Goal: Task Accomplishment & Management: Manage account settings

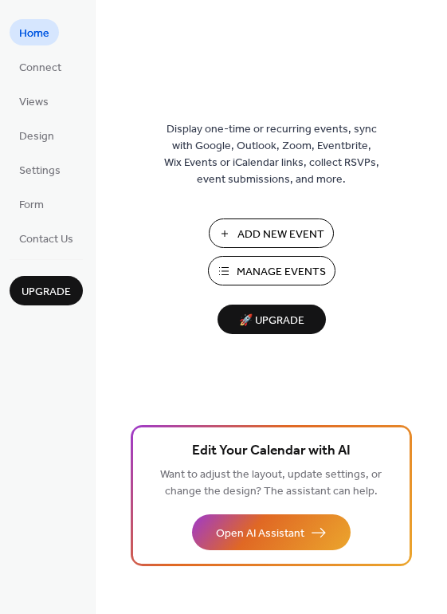
click at [278, 246] on button "Add New Event" at bounding box center [271, 234] width 125 height 30
click at [262, 268] on span "Manage Events" at bounding box center [281, 272] width 89 height 17
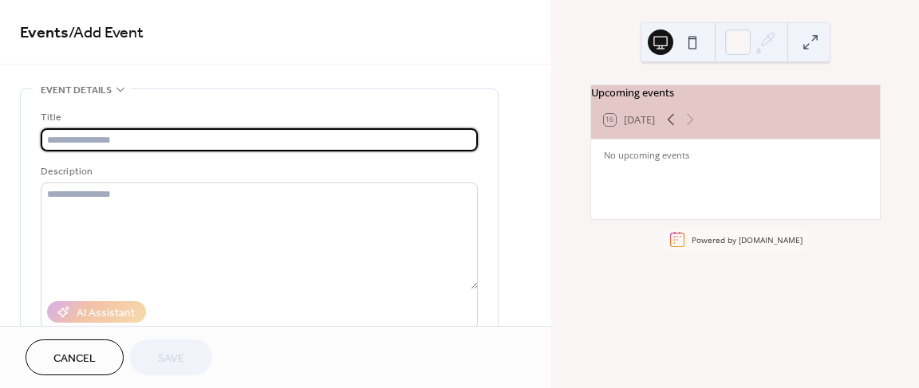
click at [347, 135] on input "text" at bounding box center [259, 139] width 437 height 23
paste input "**********"
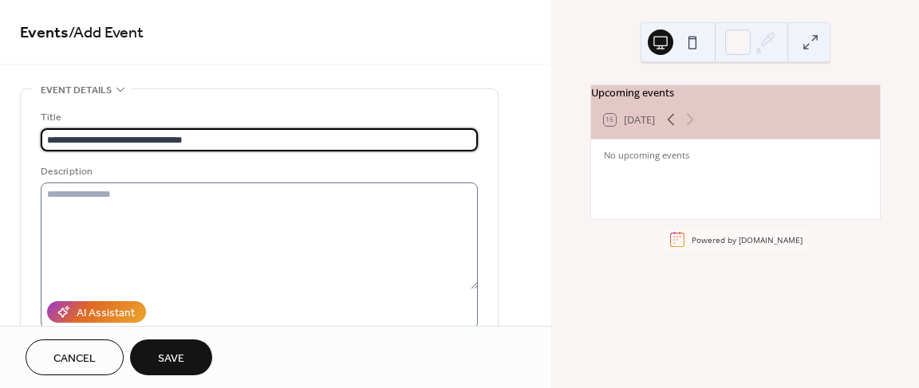
type input "**********"
click at [228, 191] on textarea at bounding box center [259, 236] width 437 height 107
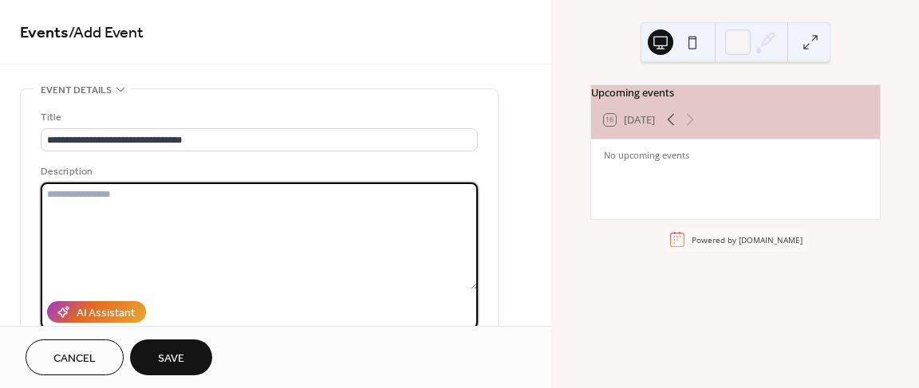
click at [165, 204] on textarea at bounding box center [259, 236] width 437 height 107
paste textarea "**********"
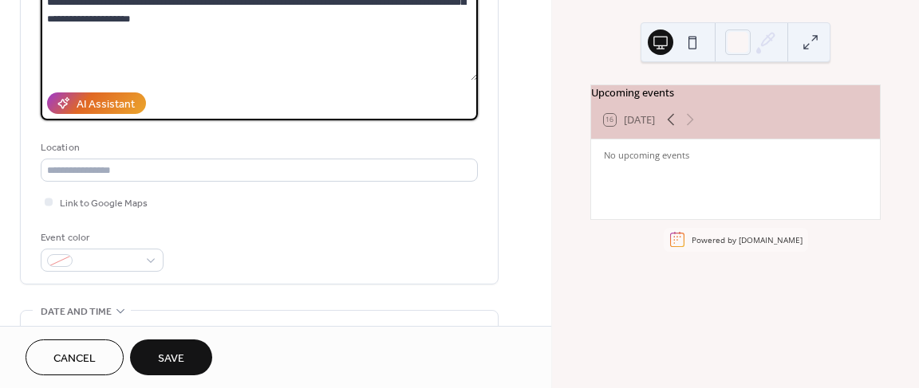
scroll to position [210, 0]
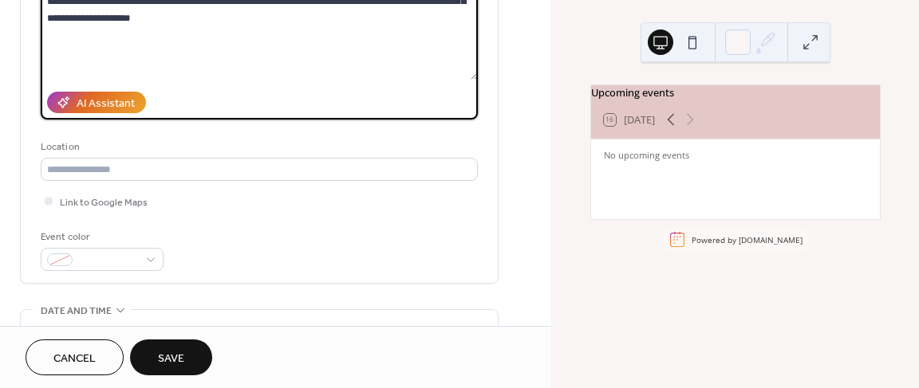
type textarea "**********"
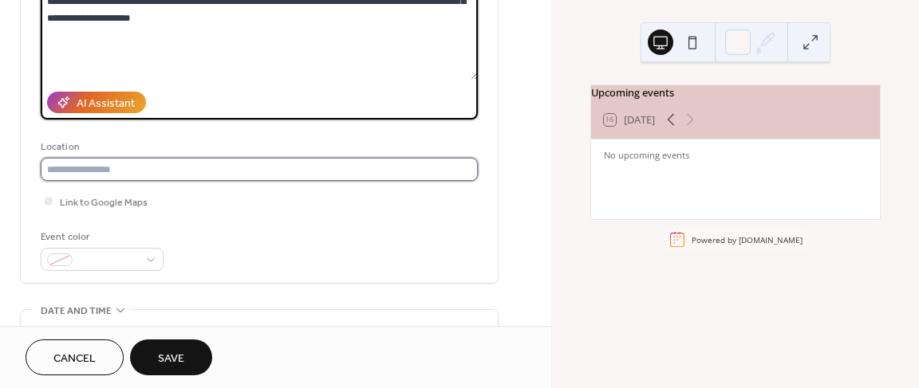
click at [224, 168] on input "text" at bounding box center [259, 169] width 437 height 23
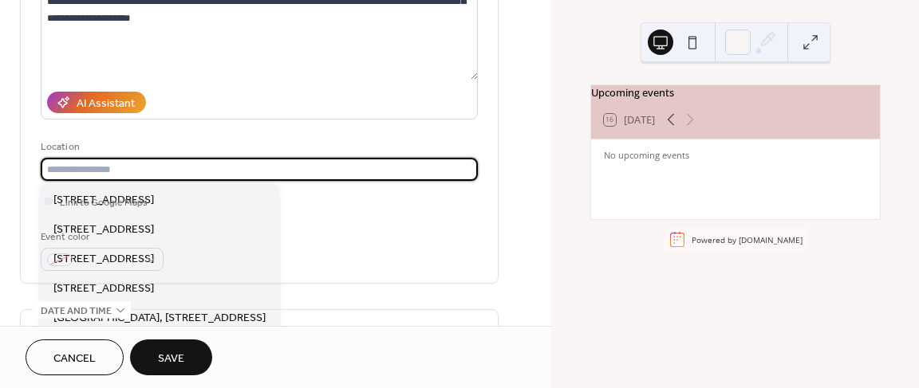
paste input "**********"
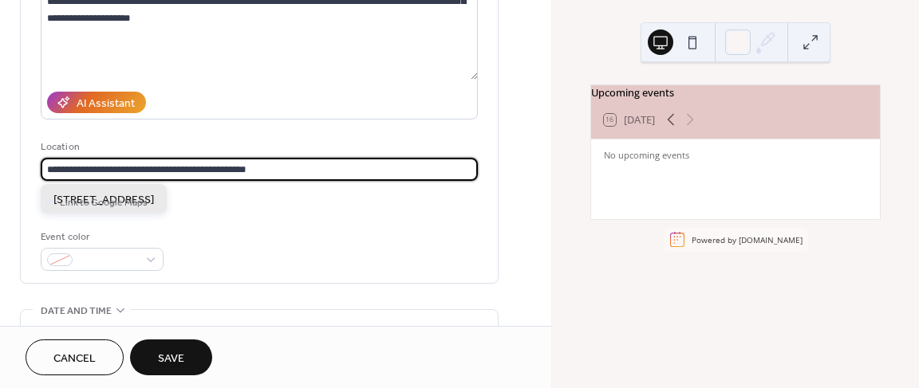
type input "**********"
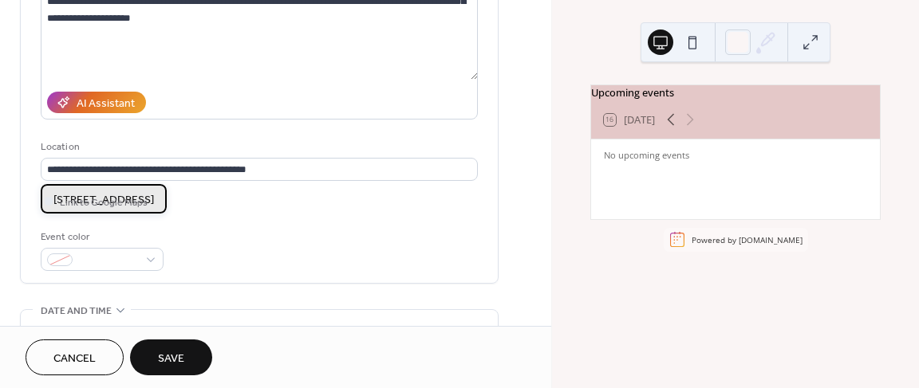
click at [154, 201] on span "[STREET_ADDRESS]" at bounding box center [103, 199] width 101 height 17
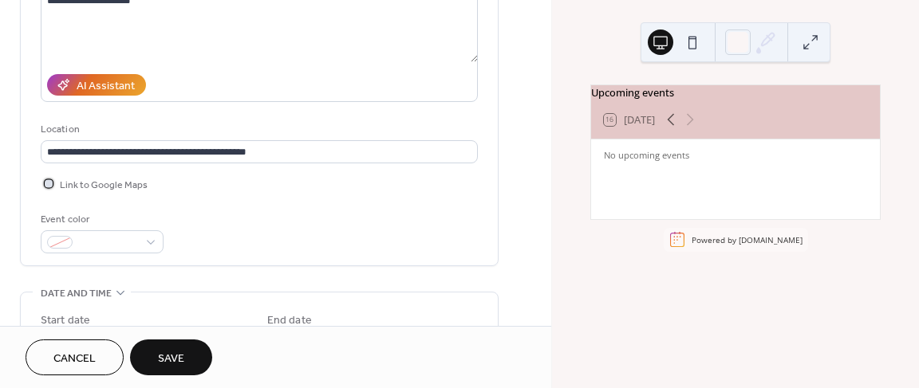
click at [99, 185] on span "Link to Google Maps" at bounding box center [104, 185] width 88 height 17
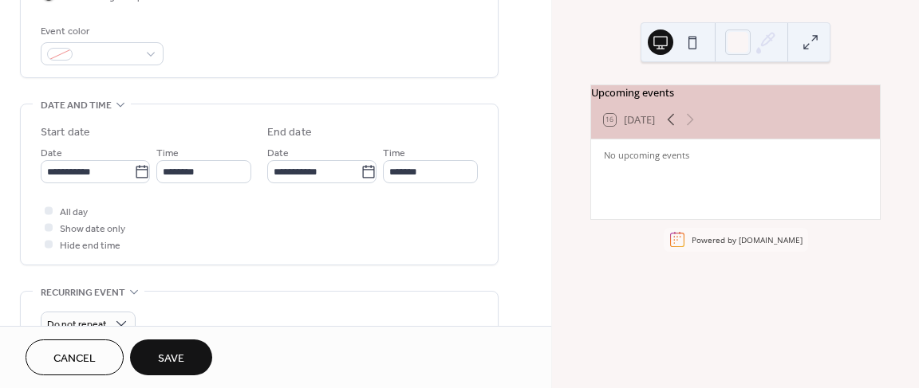
scroll to position [417, 0]
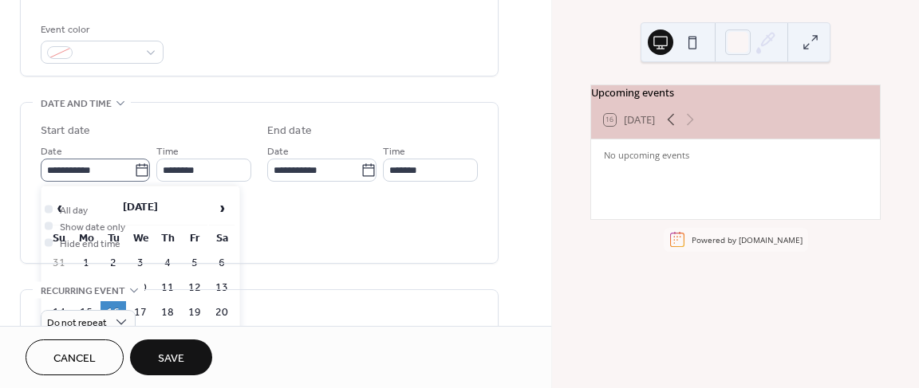
click at [140, 171] on icon at bounding box center [142, 171] width 16 height 16
click at [134, 171] on input "**********" at bounding box center [87, 170] width 93 height 23
click at [222, 310] on td "20" at bounding box center [222, 313] width 26 height 23
type input "**********"
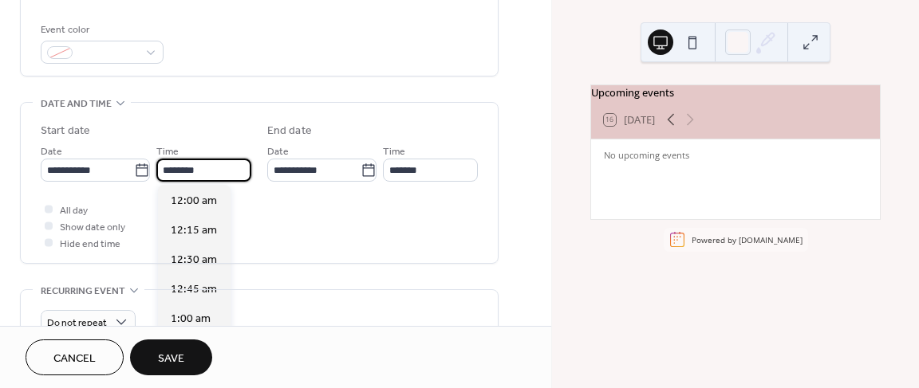
click at [209, 169] on input "********" at bounding box center [203, 170] width 95 height 23
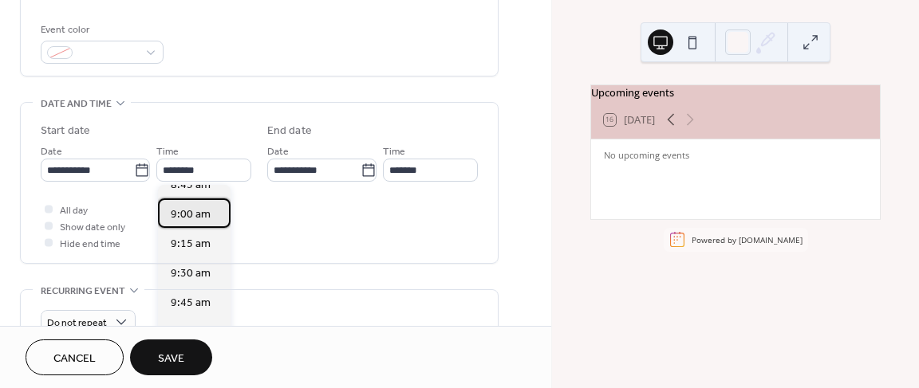
click at [201, 221] on span "9:00 am" at bounding box center [191, 214] width 40 height 17
type input "*******"
type input "********"
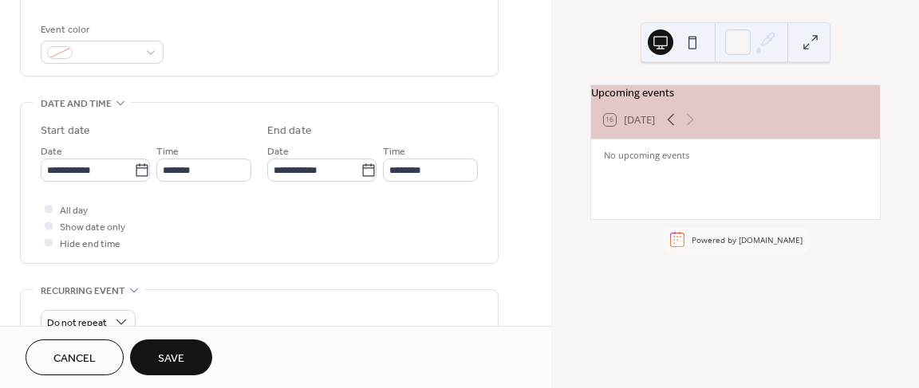
click at [201, 221] on div "All day Show date only Hide end time" at bounding box center [259, 226] width 437 height 50
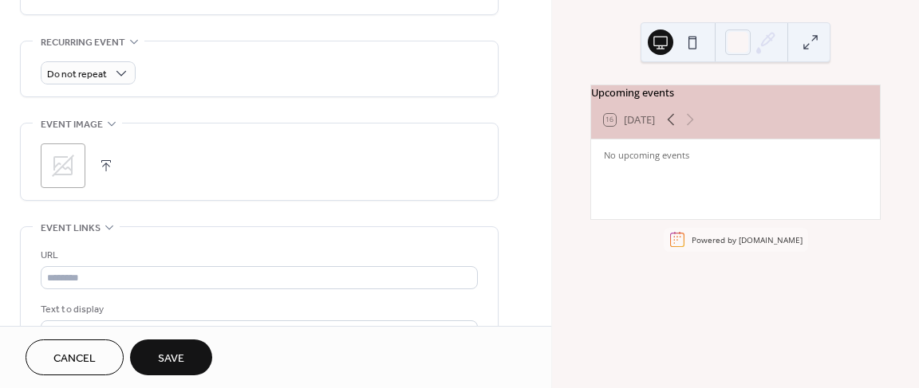
scroll to position [667, 0]
click at [108, 158] on button "button" at bounding box center [106, 165] width 22 height 22
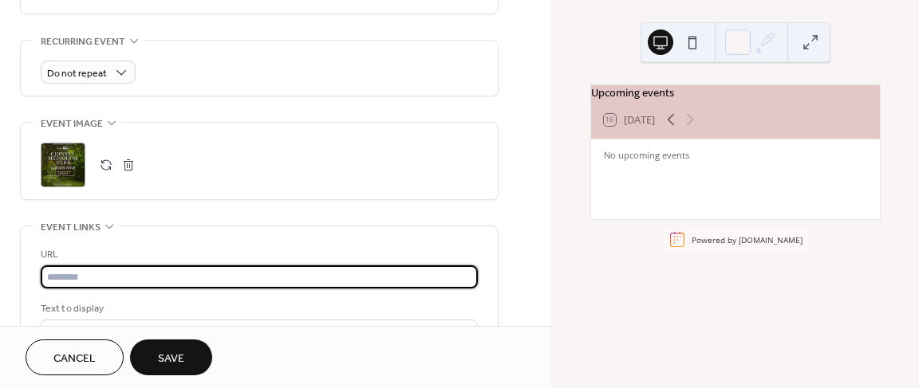
click at [191, 274] on input "text" at bounding box center [259, 277] width 437 height 23
paste input "**********"
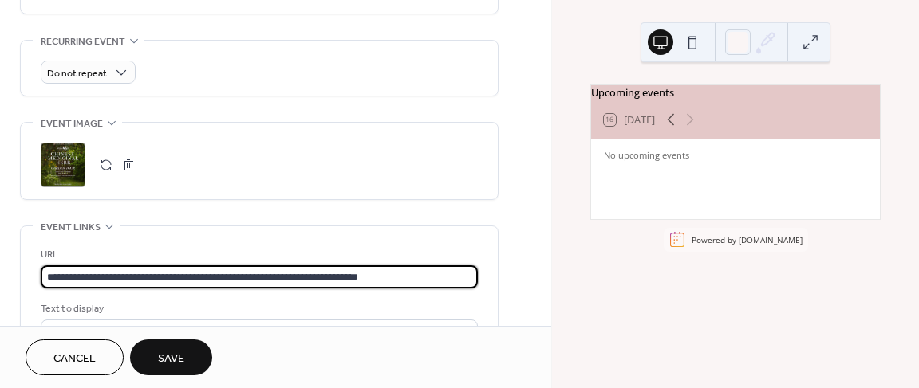
type input "**********"
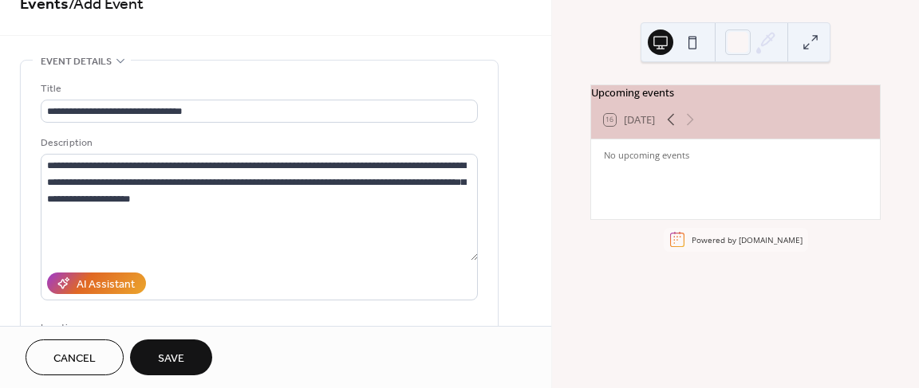
scroll to position [0, 0]
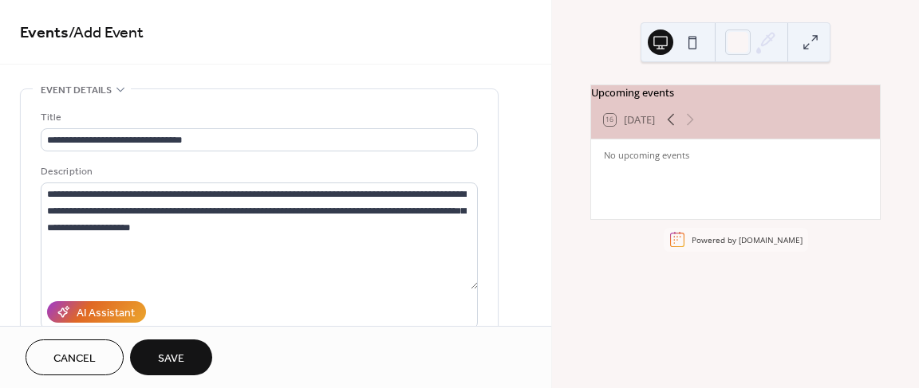
click at [183, 356] on span "Save" at bounding box center [171, 359] width 26 height 17
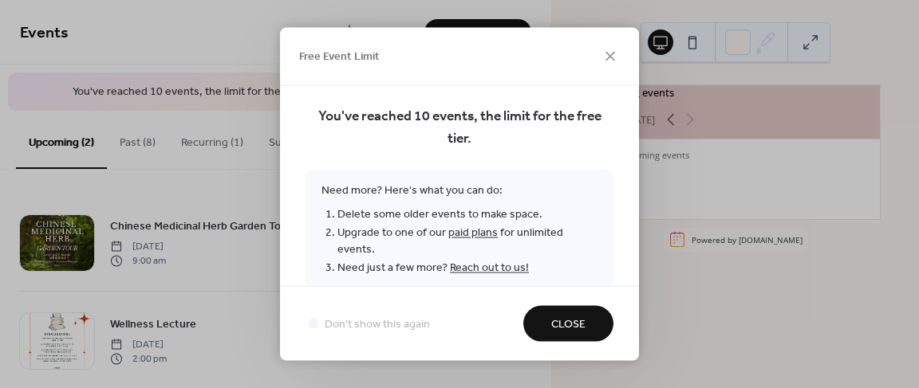
click at [580, 322] on span "Close" at bounding box center [568, 325] width 34 height 17
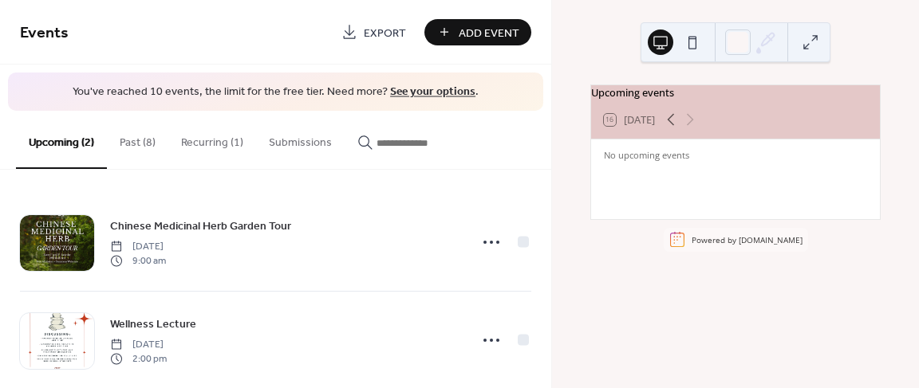
click at [133, 146] on button "Past (8)" at bounding box center [137, 139] width 61 height 57
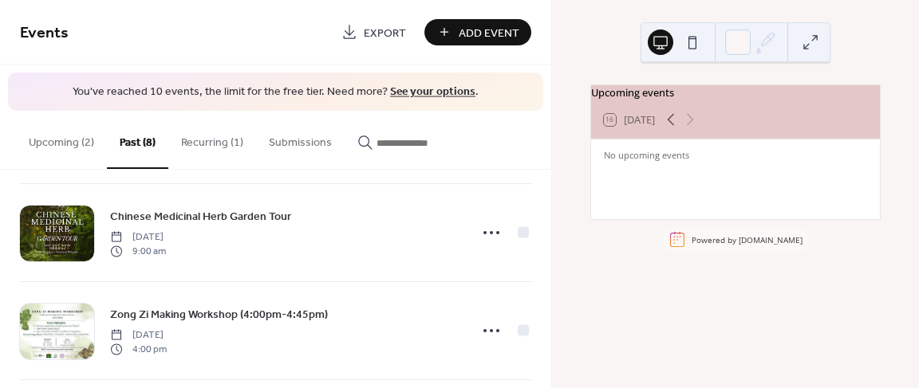
scroll to position [613, 0]
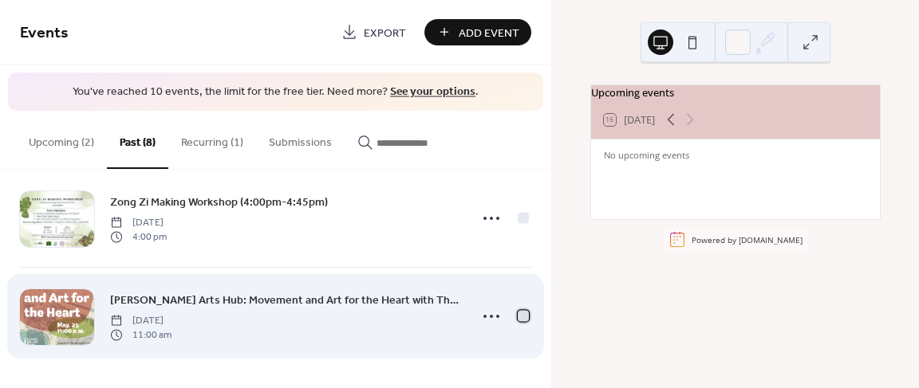
click at [518, 317] on div at bounding box center [523, 315] width 11 height 11
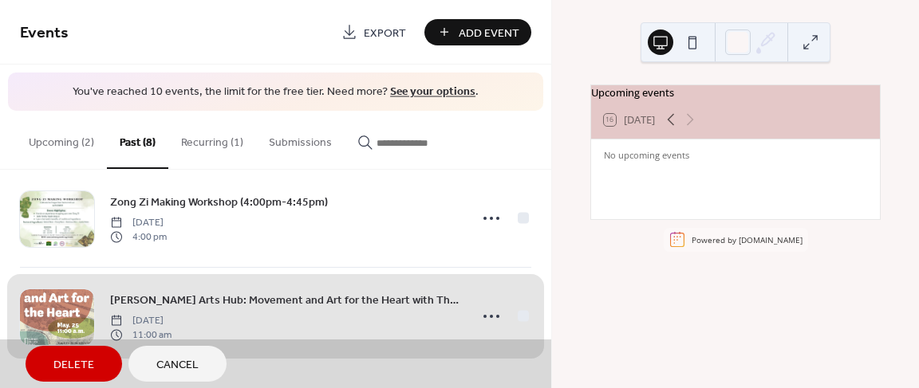
click at [64, 363] on span "Delete" at bounding box center [73, 365] width 41 height 17
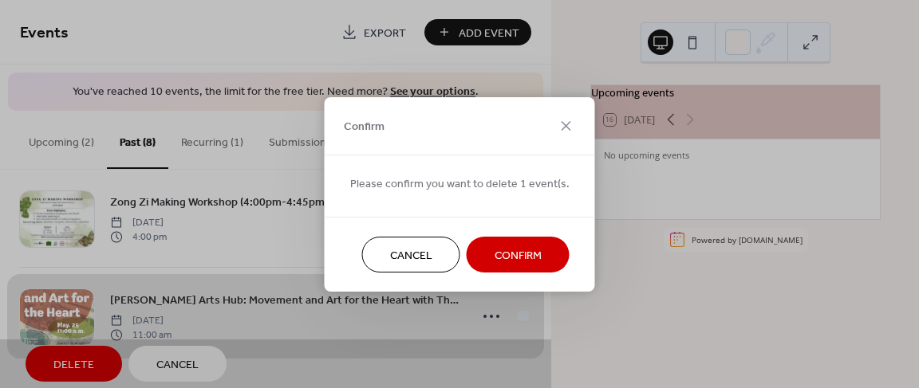
click at [522, 259] on span "Confirm" at bounding box center [518, 255] width 47 height 17
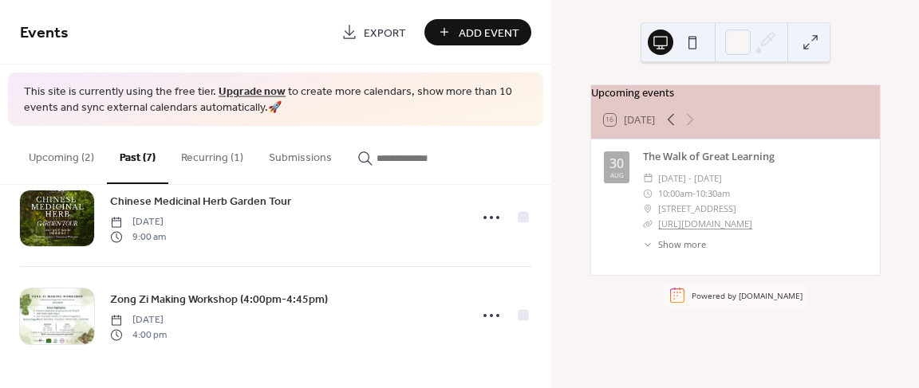
scroll to position [530, 0]
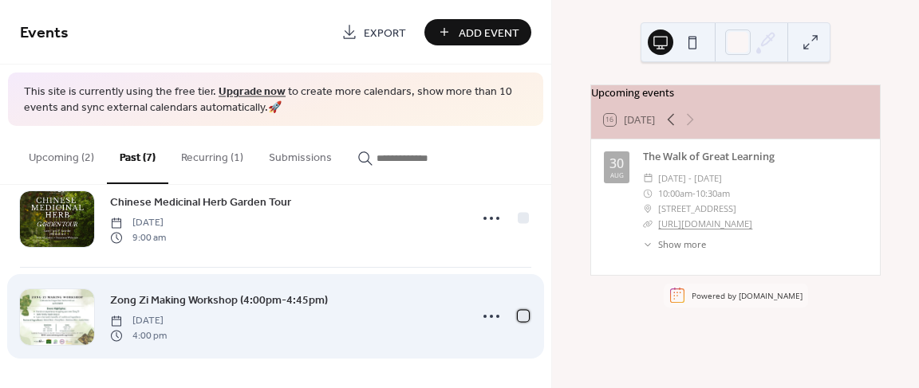
click at [518, 320] on div at bounding box center [523, 316] width 11 height 11
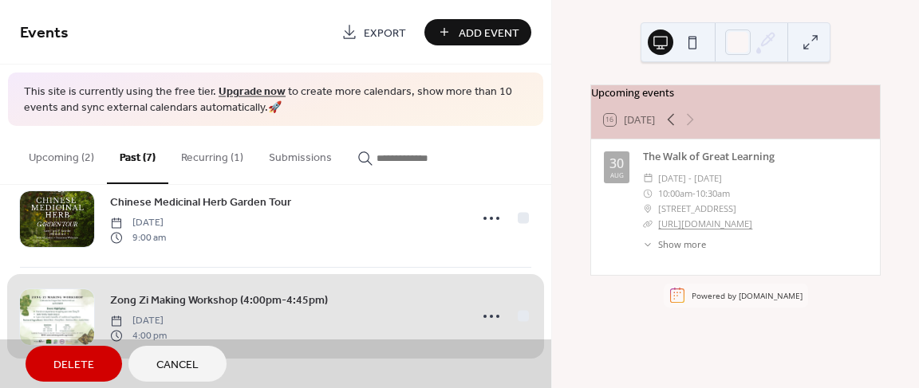
click at [102, 358] on button "Delete" at bounding box center [74, 364] width 97 height 36
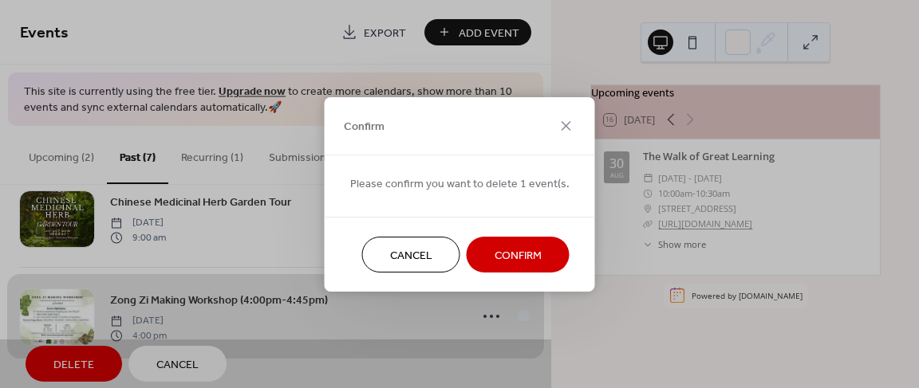
click at [534, 248] on span "Confirm" at bounding box center [518, 255] width 47 height 17
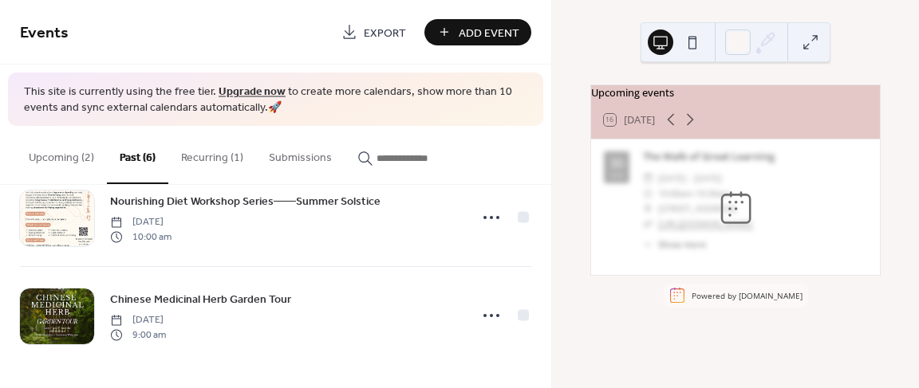
scroll to position [432, 0]
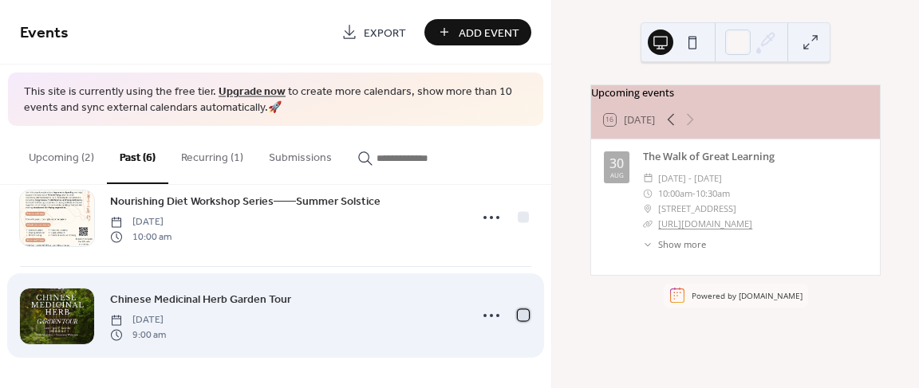
click at [519, 317] on div at bounding box center [523, 315] width 11 height 11
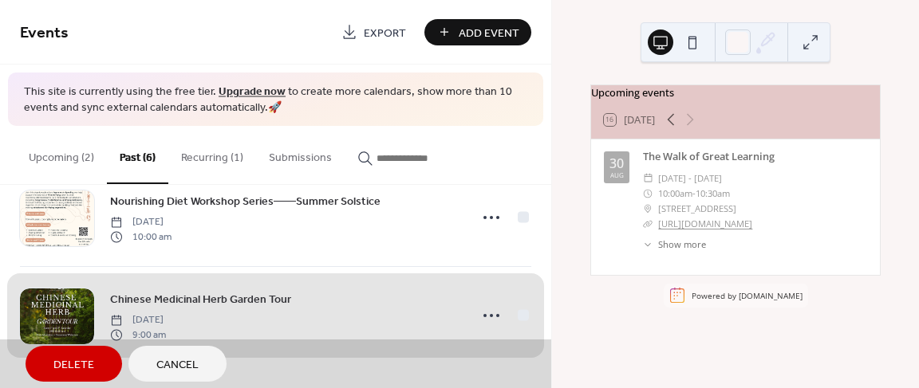
click at [81, 371] on span "Delete" at bounding box center [73, 365] width 41 height 17
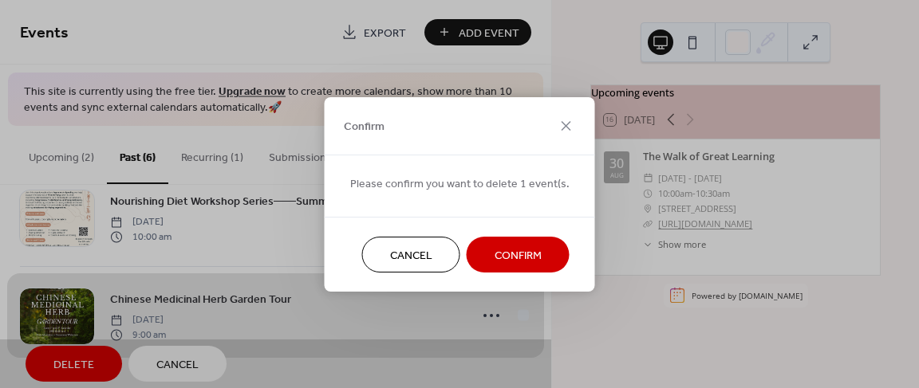
click at [515, 259] on span "Confirm" at bounding box center [518, 255] width 47 height 17
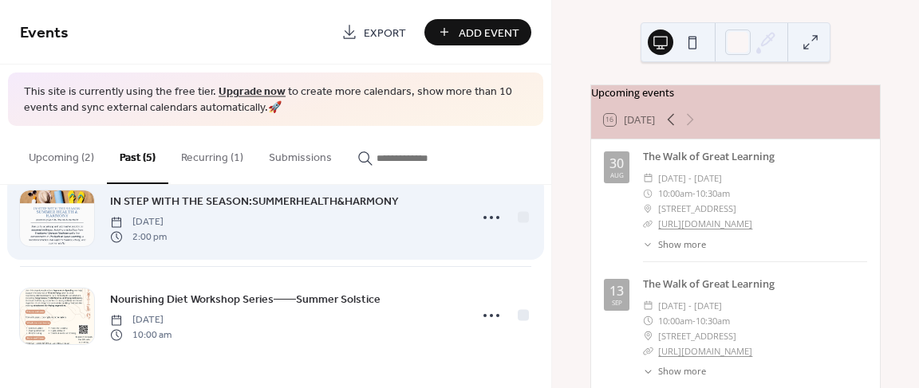
scroll to position [333, 0]
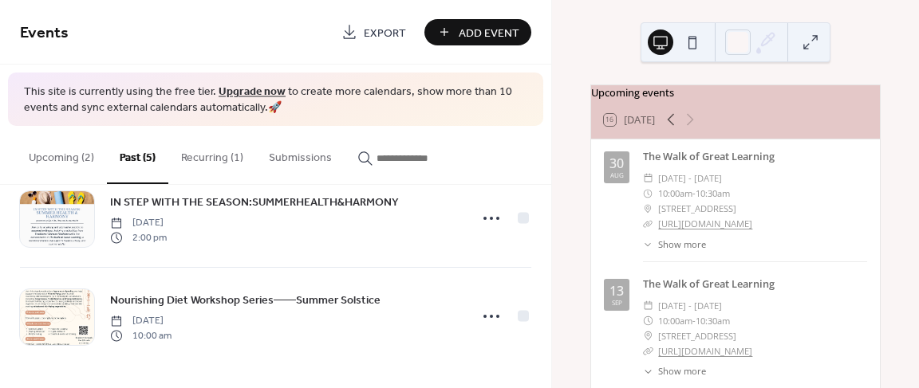
click at [49, 159] on button "Upcoming (2)" at bounding box center [61, 154] width 91 height 57
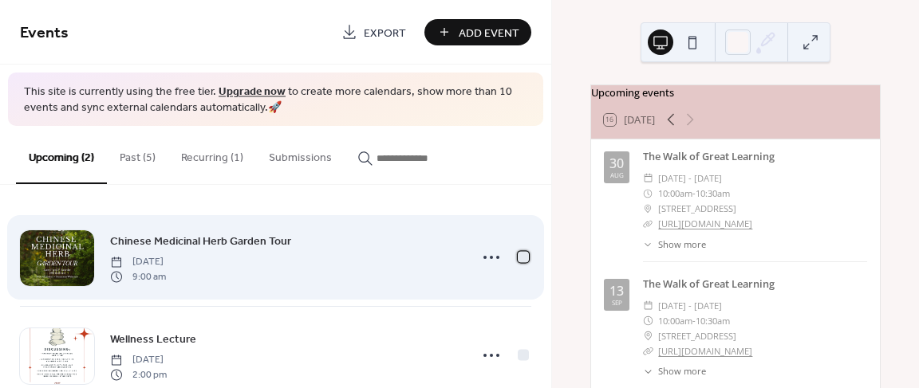
click at [518, 257] on div at bounding box center [523, 257] width 11 height 11
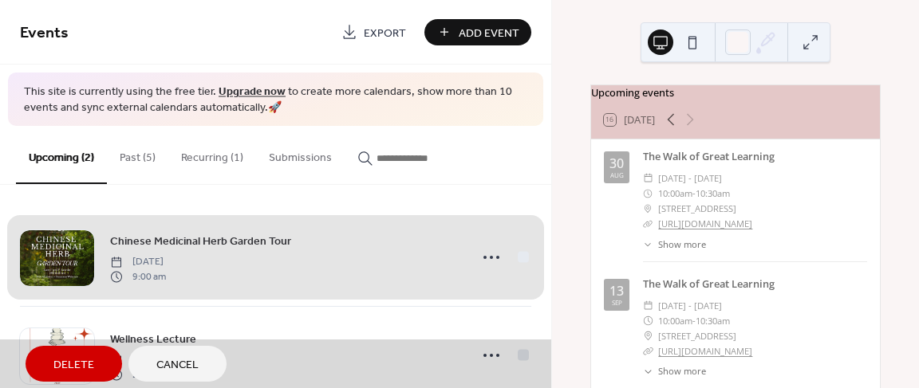
scroll to position [40, 0]
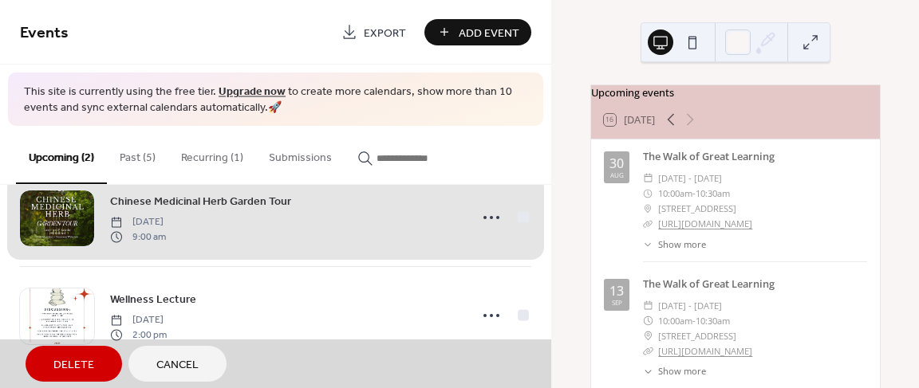
click at [550, 150] on div "Upcoming (2) Past (5) Recurring (1) Submissions" at bounding box center [275, 155] width 551 height 59
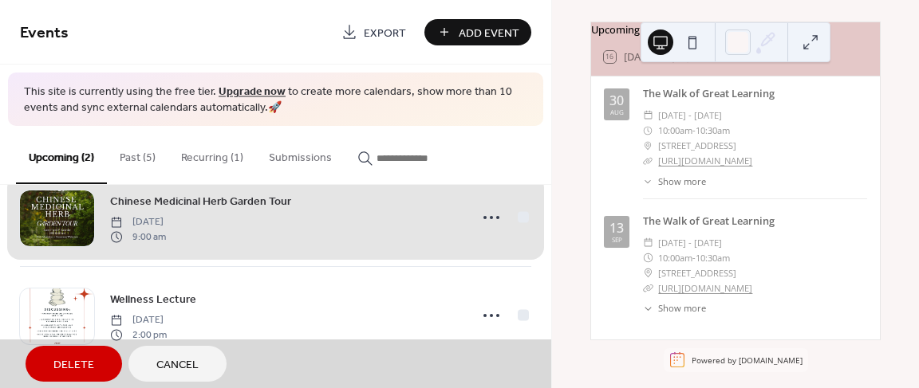
scroll to position [116, 0]
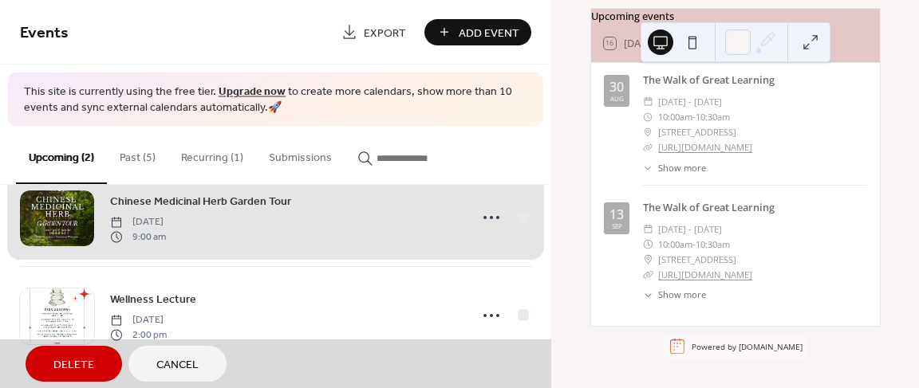
click at [519, 215] on div "Chinese Medicinal Herb Garden Tour Saturday, September 20, 2025 9:00 am" at bounding box center [275, 217] width 511 height 97
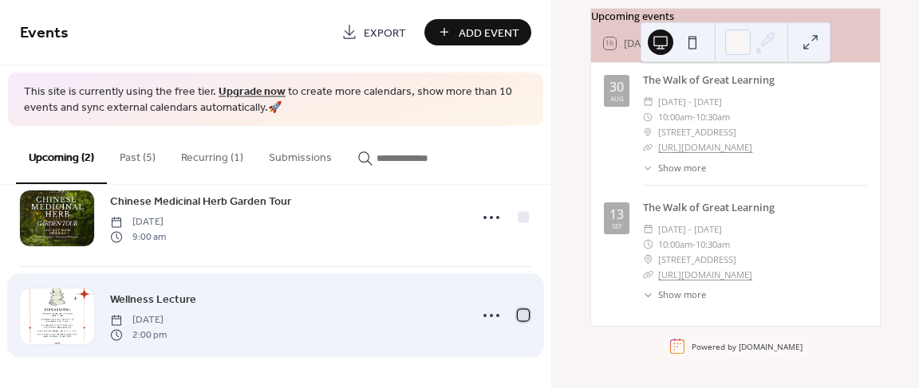
click at [518, 319] on div at bounding box center [523, 315] width 11 height 11
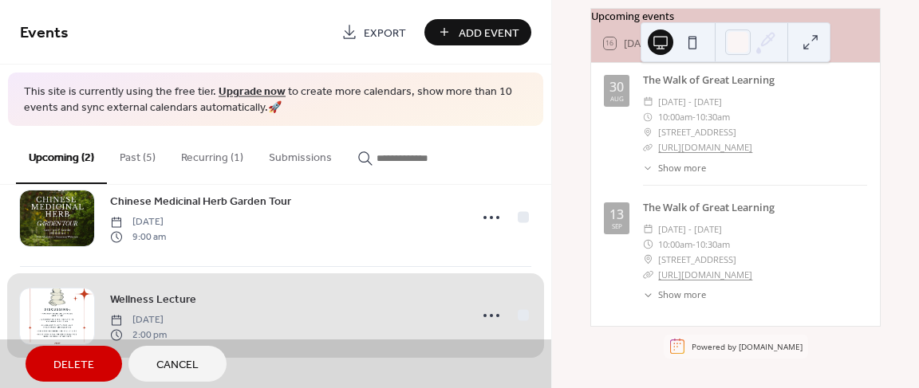
click at [517, 319] on div "Wellness Lecture Sunday, September 21, 2025 2:00 pm" at bounding box center [275, 315] width 511 height 98
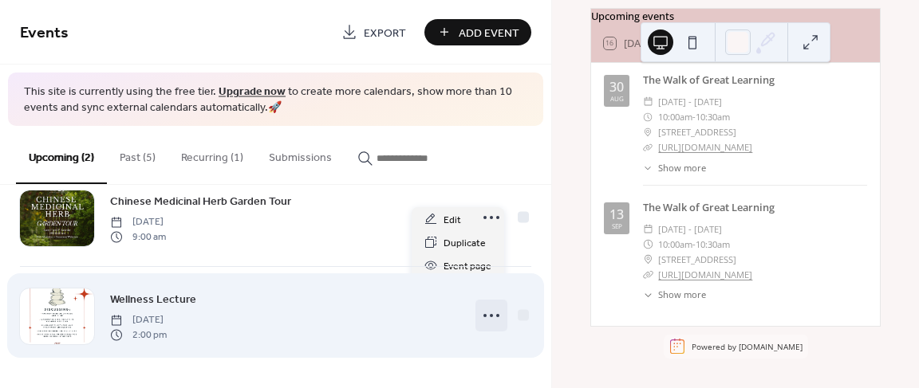
click at [487, 313] on icon at bounding box center [492, 316] width 26 height 26
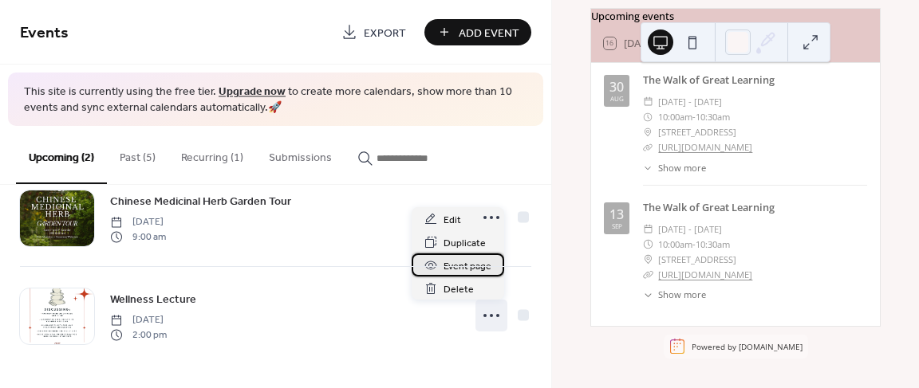
click at [479, 258] on span "Event page" at bounding box center [468, 266] width 48 height 17
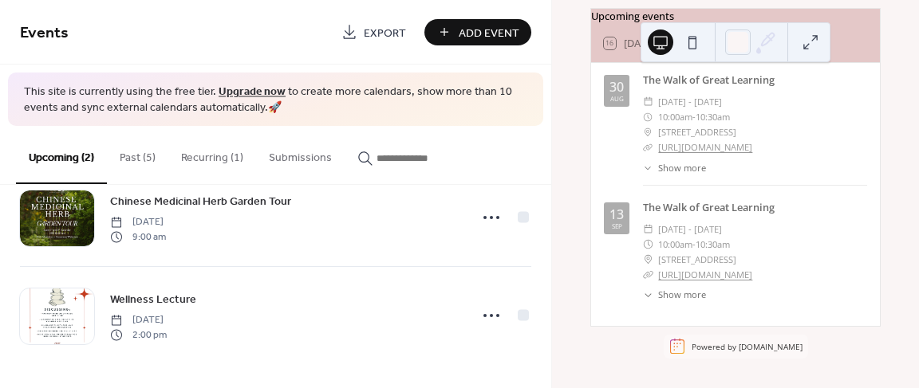
click at [676, 34] on icon at bounding box center [670, 43] width 19 height 19
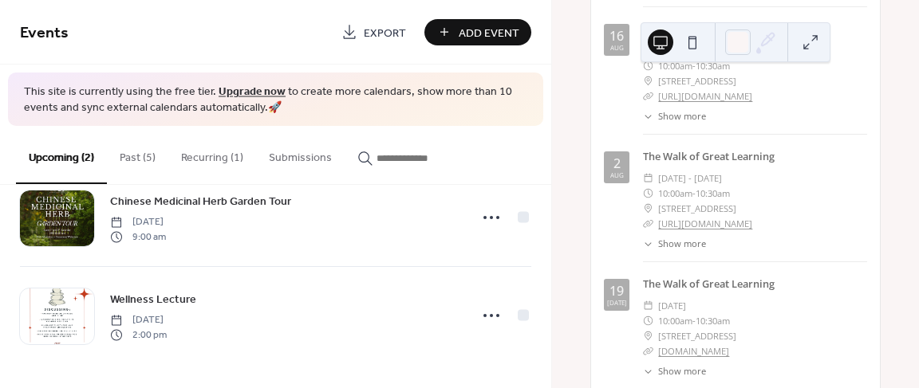
scroll to position [0, 0]
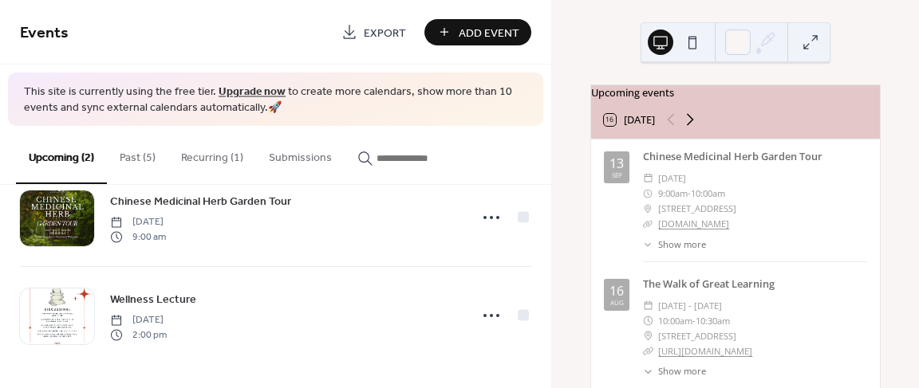
click at [694, 126] on icon at bounding box center [690, 120] width 7 height 12
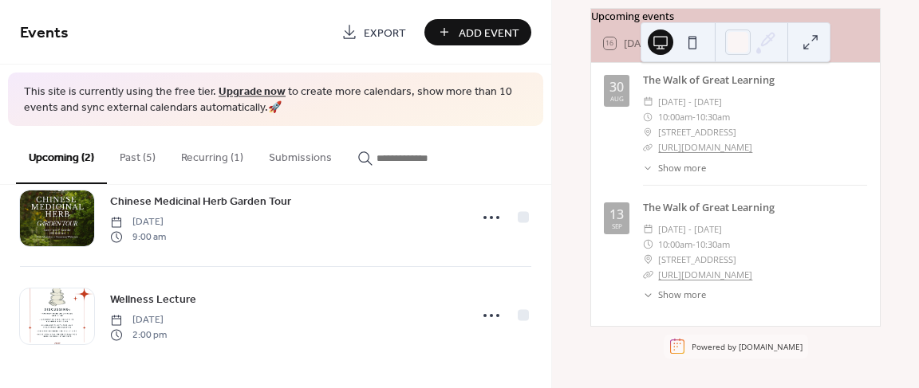
scroll to position [116, 0]
click at [204, 152] on button "Recurring (1)" at bounding box center [212, 154] width 88 height 57
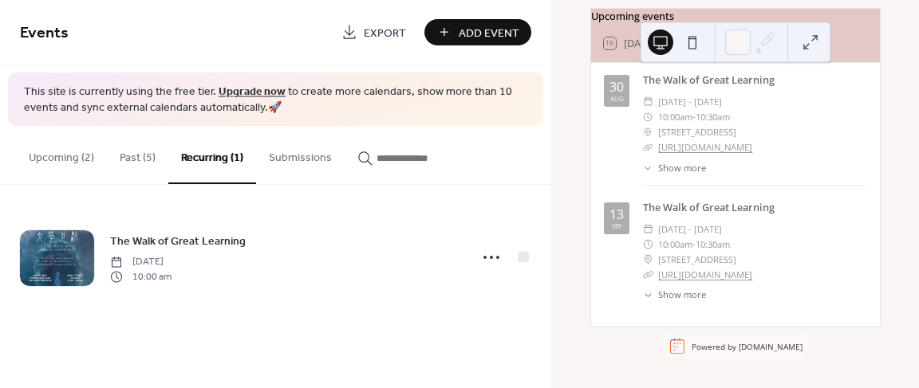
click at [140, 160] on button "Past (5)" at bounding box center [137, 154] width 61 height 57
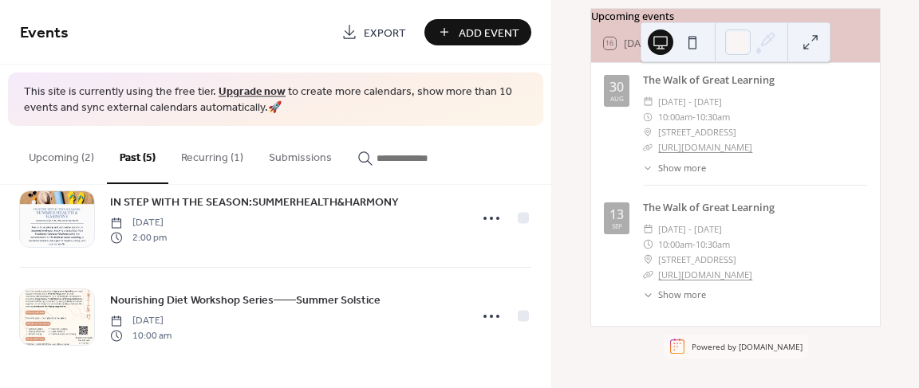
click at [75, 160] on button "Upcoming (2)" at bounding box center [61, 154] width 91 height 57
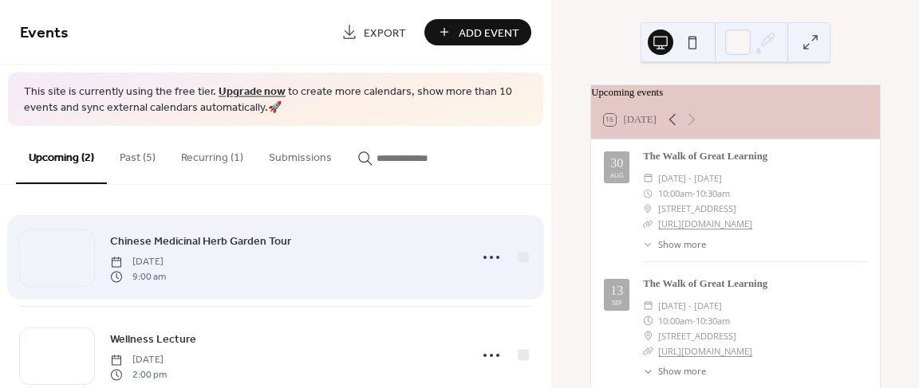
scroll to position [40, 0]
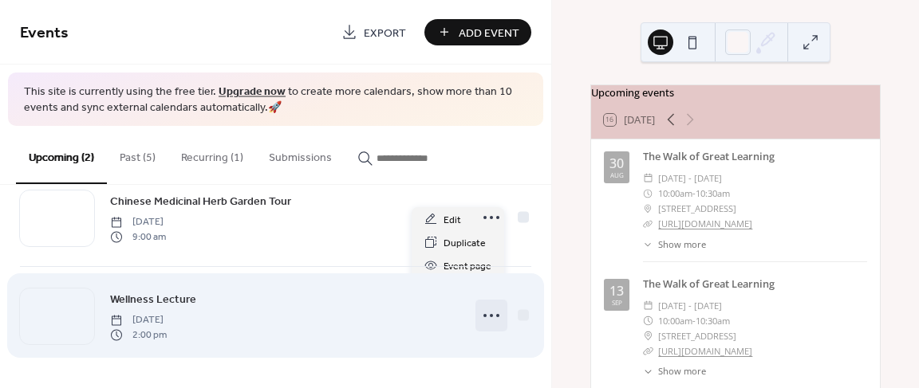
click at [489, 319] on icon at bounding box center [492, 316] width 26 height 26
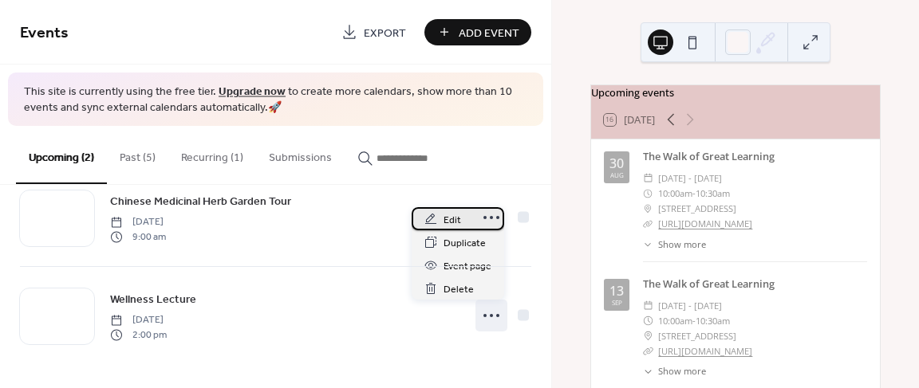
click at [466, 214] on div "Edit" at bounding box center [458, 218] width 93 height 23
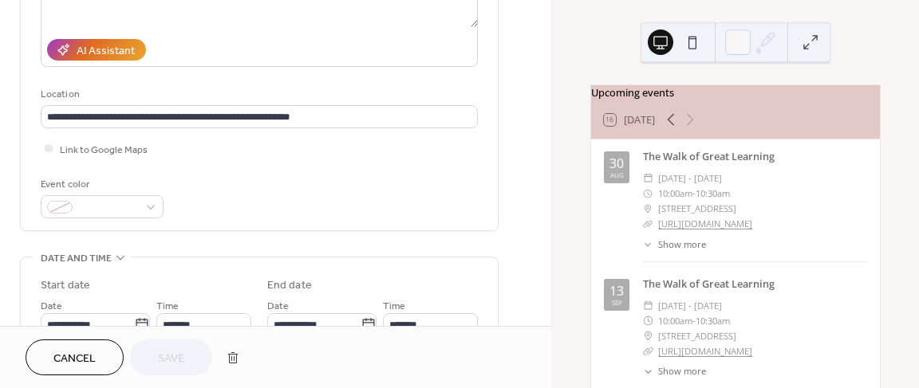
scroll to position [263, 0]
click at [51, 144] on div at bounding box center [49, 148] width 8 height 8
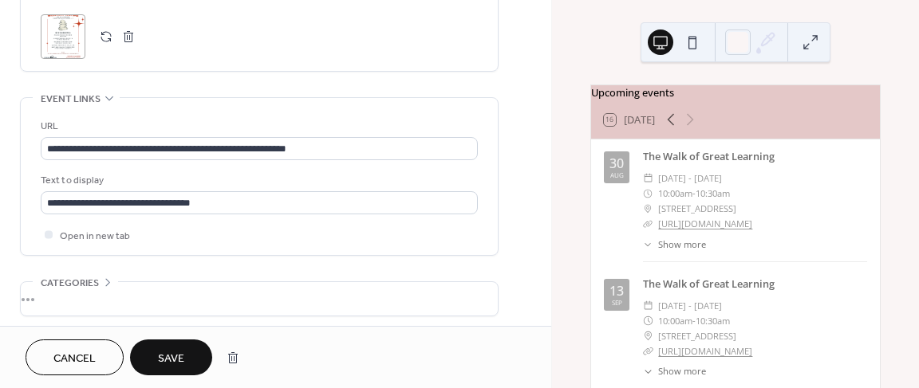
scroll to position [861, 0]
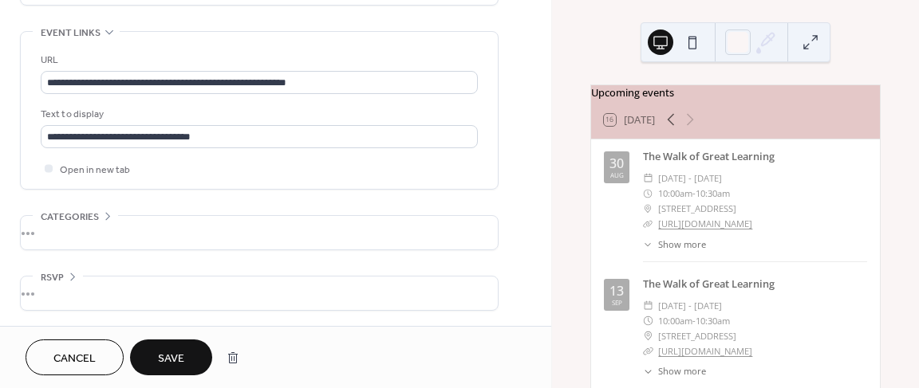
click at [181, 359] on span "Save" at bounding box center [171, 359] width 26 height 17
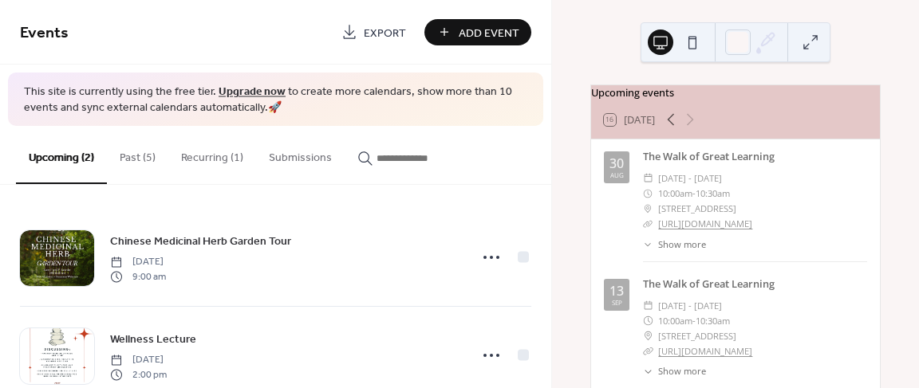
click at [223, 155] on button "Recurring (1)" at bounding box center [212, 154] width 88 height 57
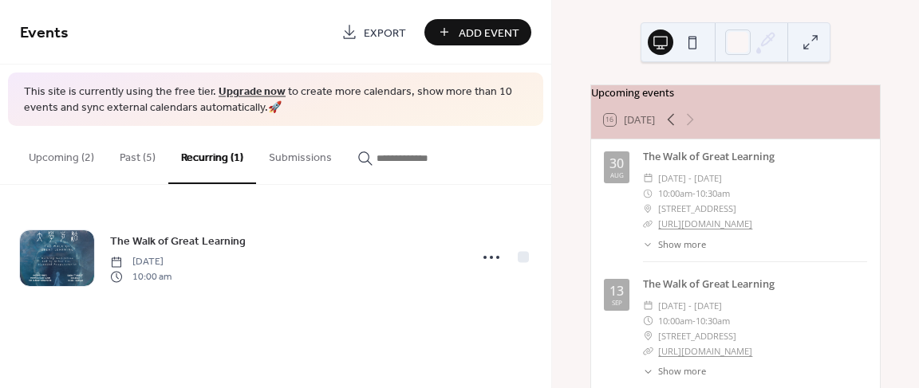
click at [138, 157] on button "Past (5)" at bounding box center [137, 154] width 61 height 57
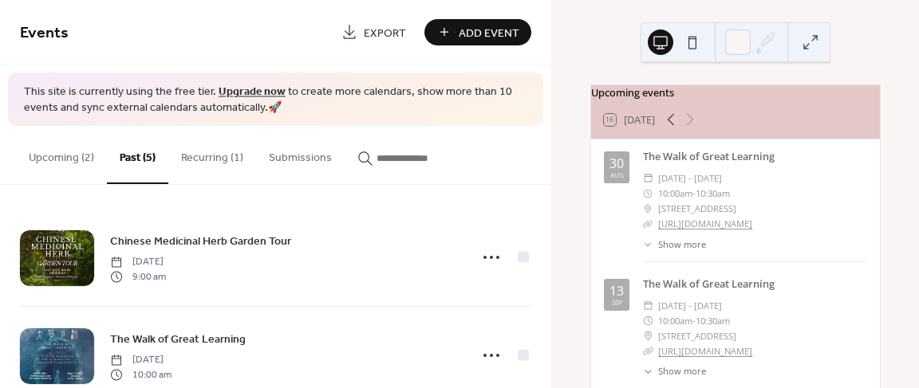
click at [227, 158] on button "Recurring (1)" at bounding box center [212, 154] width 88 height 57
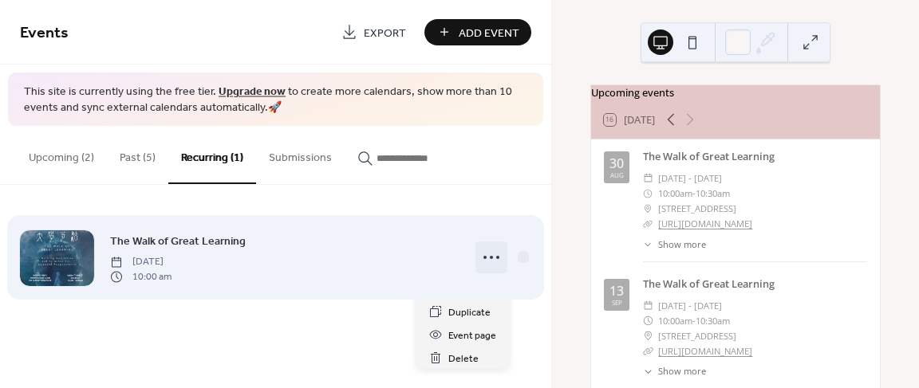
click at [484, 257] on circle at bounding box center [484, 257] width 3 height 3
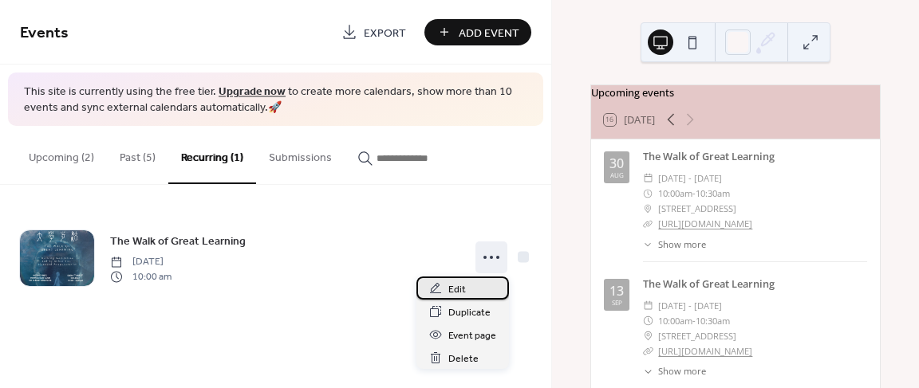
click at [451, 290] on span "Edit" at bounding box center [457, 290] width 18 height 17
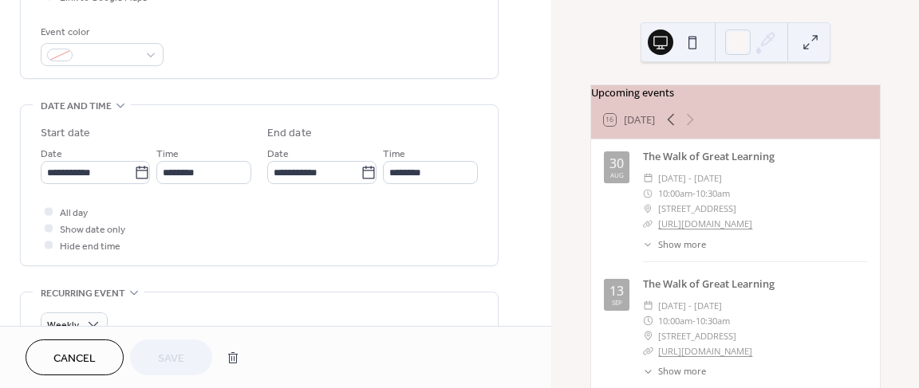
scroll to position [552, 0]
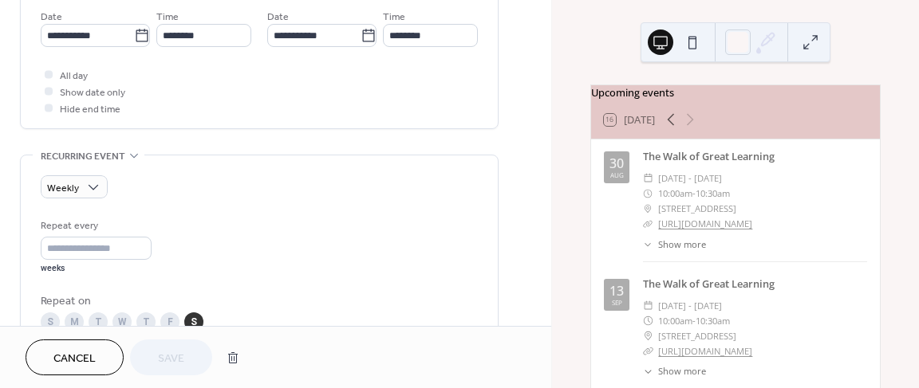
click at [64, 359] on span "Cancel" at bounding box center [74, 359] width 42 height 17
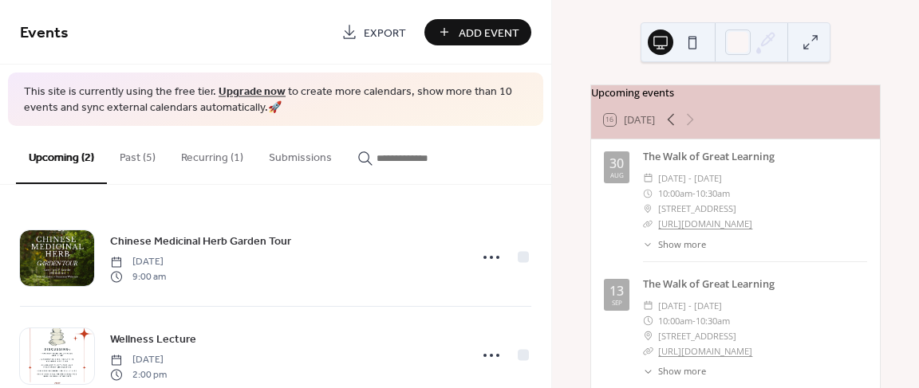
scroll to position [40, 0]
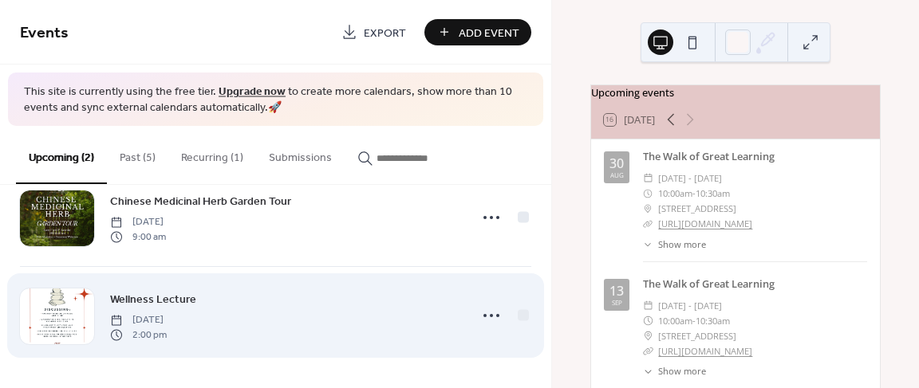
click at [180, 297] on span "Wellness Lecture" at bounding box center [153, 300] width 86 height 17
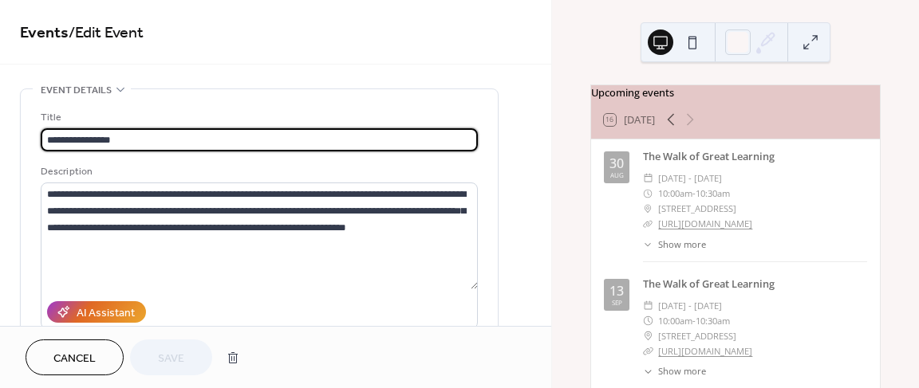
click at [47, 140] on input "**********" at bounding box center [259, 139] width 437 height 23
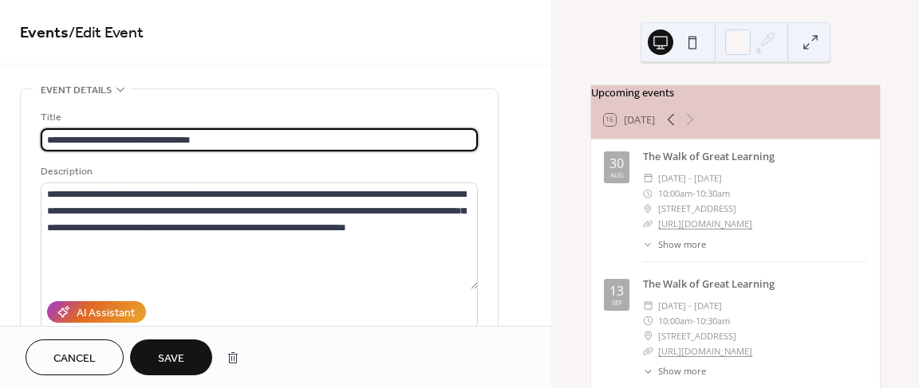
click at [262, 148] on input "**********" at bounding box center [259, 139] width 437 height 23
type input "**********"
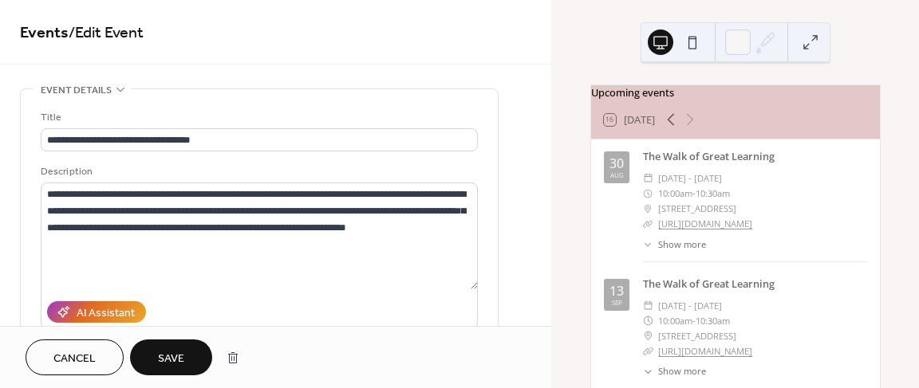
click at [177, 363] on span "Save" at bounding box center [171, 359] width 26 height 17
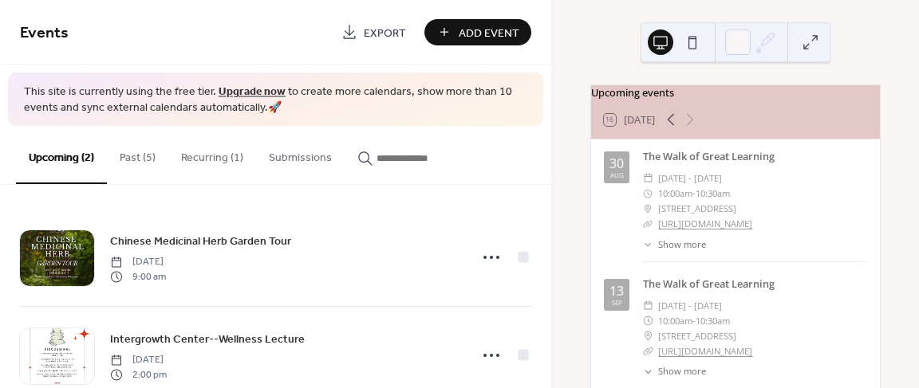
click at [140, 160] on button "Past (5)" at bounding box center [137, 154] width 61 height 57
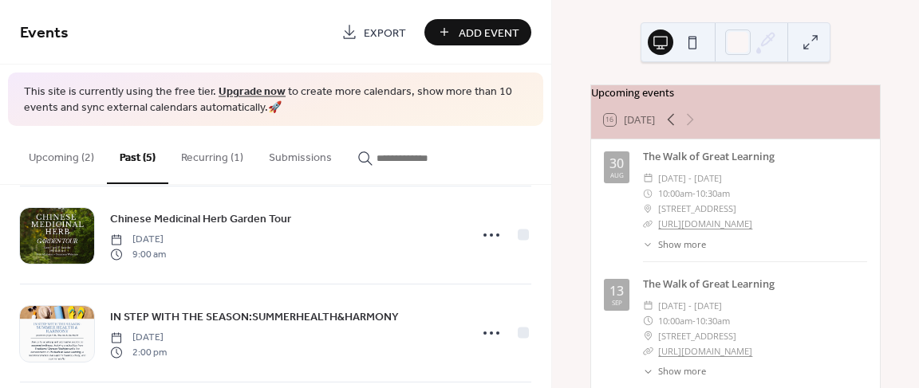
scroll to position [333, 0]
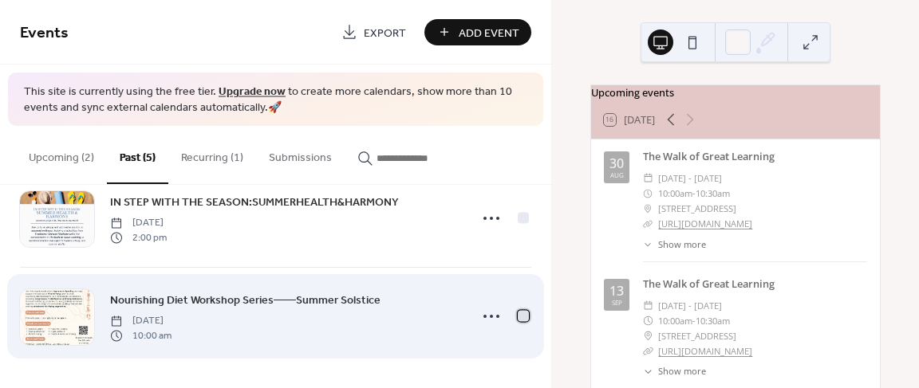
click at [518, 316] on div at bounding box center [523, 316] width 11 height 11
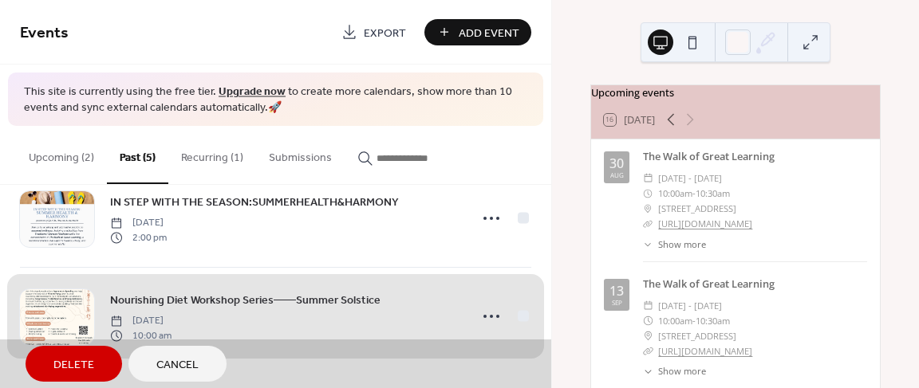
click at [70, 371] on span "Delete" at bounding box center [73, 365] width 41 height 17
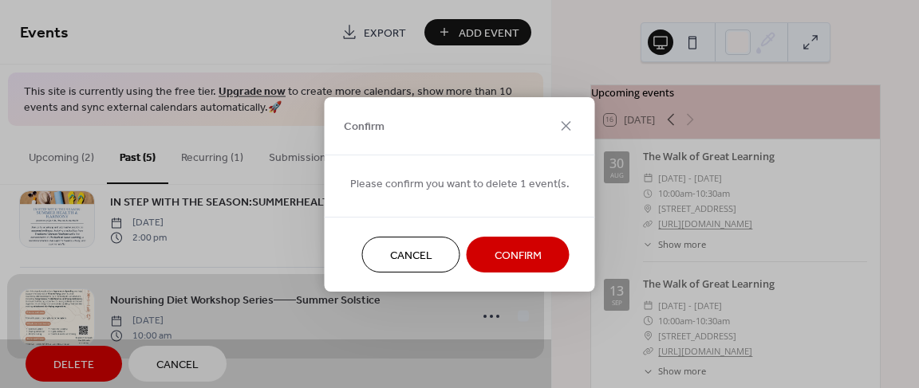
click at [532, 250] on span "Confirm" at bounding box center [518, 255] width 47 height 17
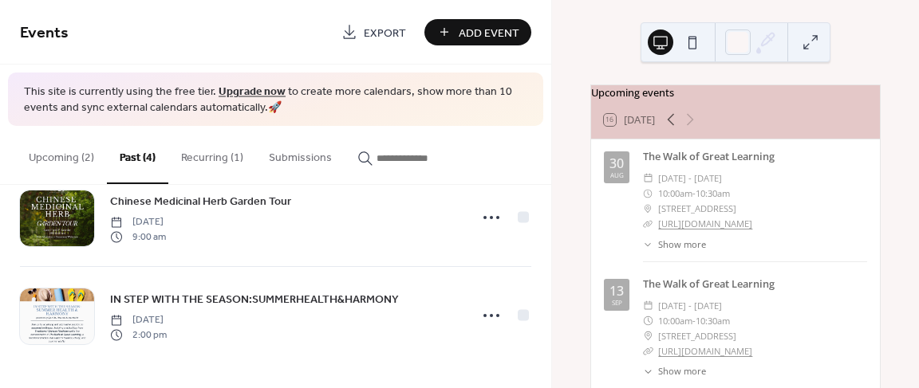
scroll to position [236, 0]
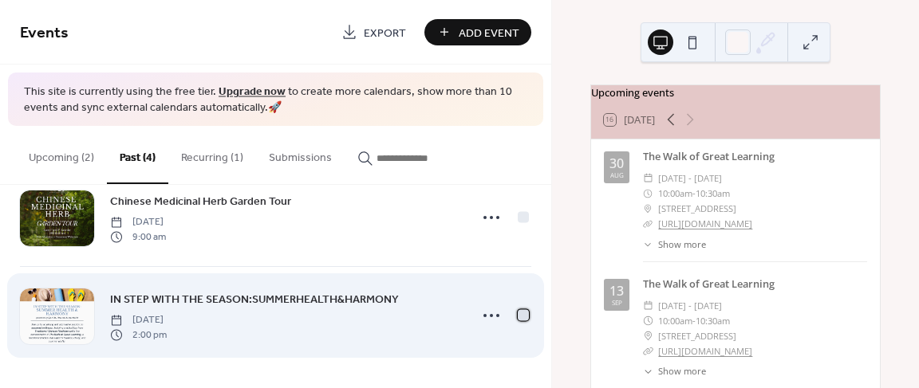
click at [518, 316] on div at bounding box center [523, 315] width 11 height 11
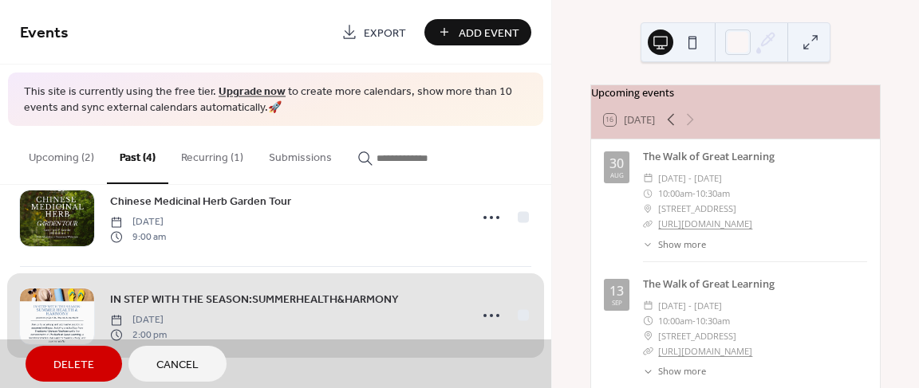
click at [91, 362] on span "Delete" at bounding box center [73, 365] width 41 height 17
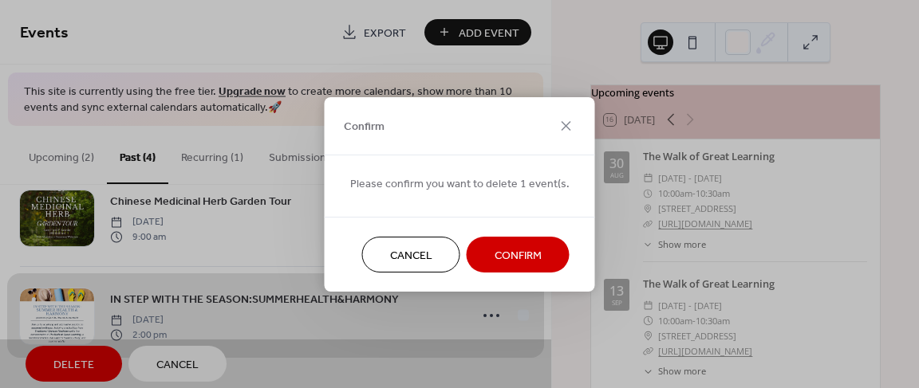
click at [512, 258] on span "Confirm" at bounding box center [518, 255] width 47 height 17
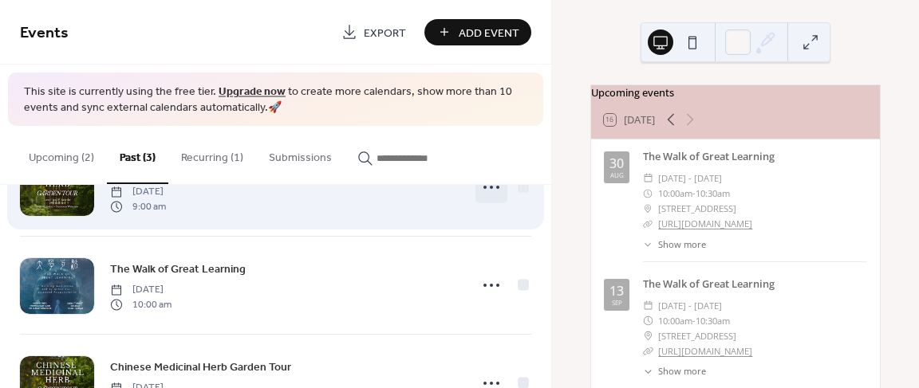
scroll to position [0, 0]
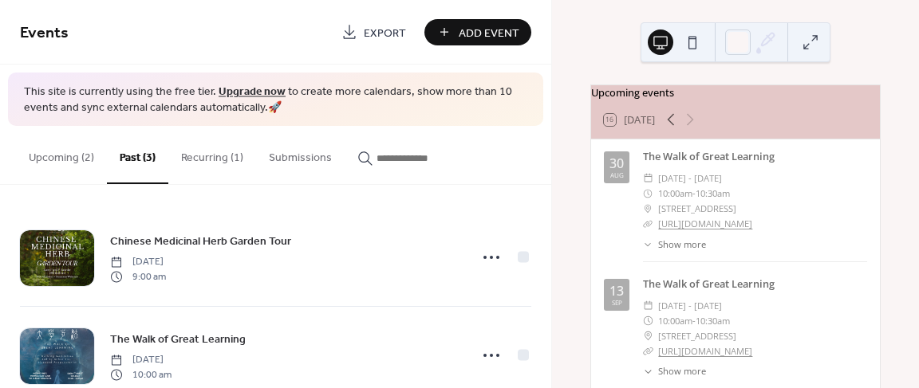
click at [40, 161] on button "Upcoming (2)" at bounding box center [61, 154] width 91 height 57
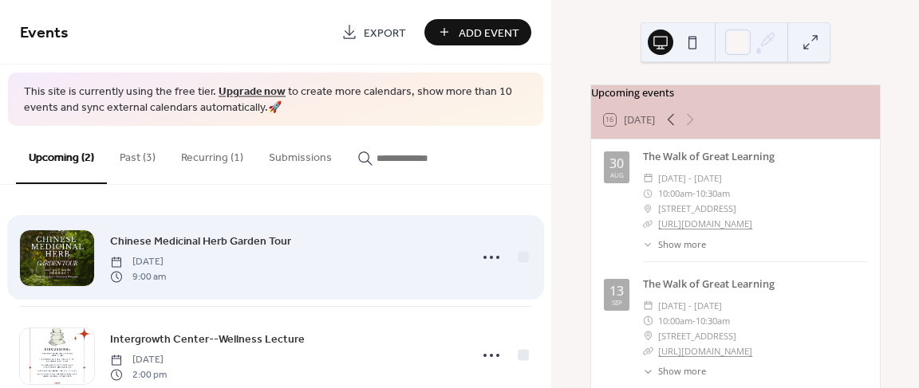
scroll to position [40, 0]
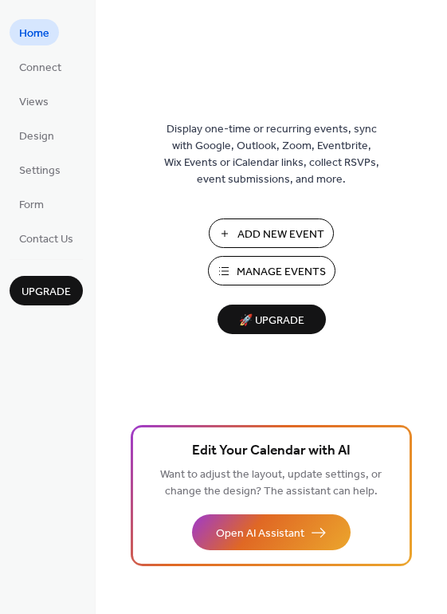
click at [227, 261] on button "Manage Events" at bounding box center [272, 271] width 128 height 30
click at [250, 273] on span "Manage Events" at bounding box center [281, 272] width 89 height 17
click at [247, 238] on span "Add New Event" at bounding box center [281, 235] width 87 height 17
click at [271, 265] on span "Manage Events" at bounding box center [281, 272] width 89 height 17
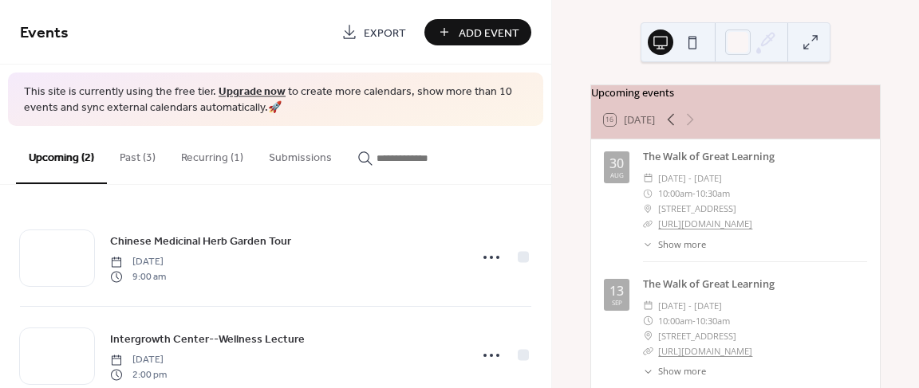
click at [136, 157] on button "Past (3)" at bounding box center [137, 154] width 61 height 57
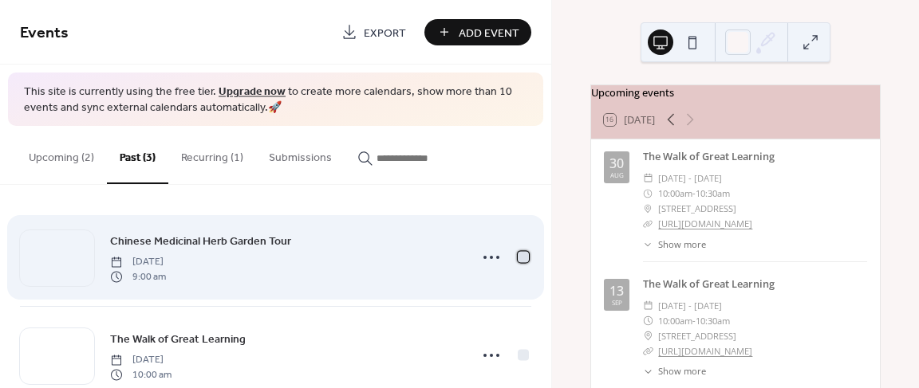
click at [518, 260] on div at bounding box center [523, 257] width 11 height 11
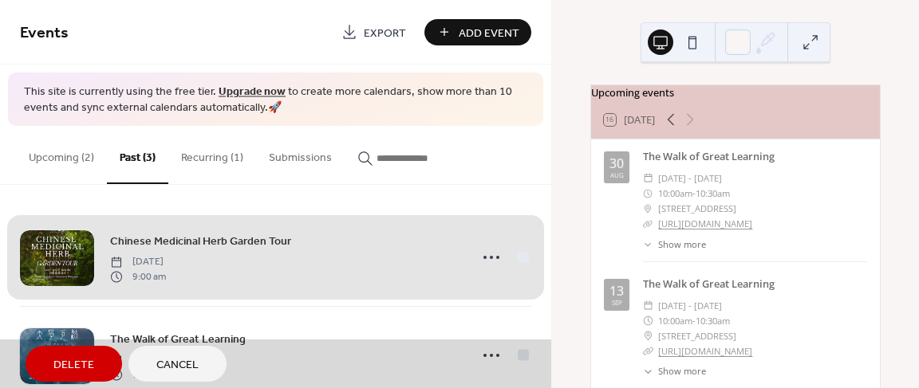
click at [70, 372] on span "Delete" at bounding box center [73, 365] width 41 height 17
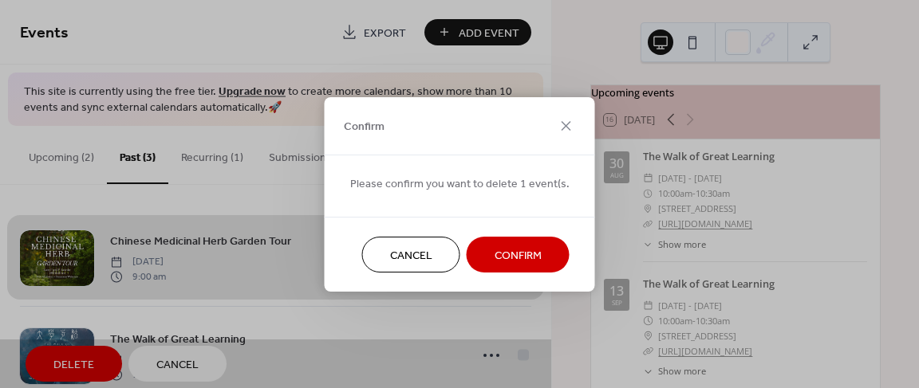
click at [521, 264] on span "Confirm" at bounding box center [518, 255] width 47 height 17
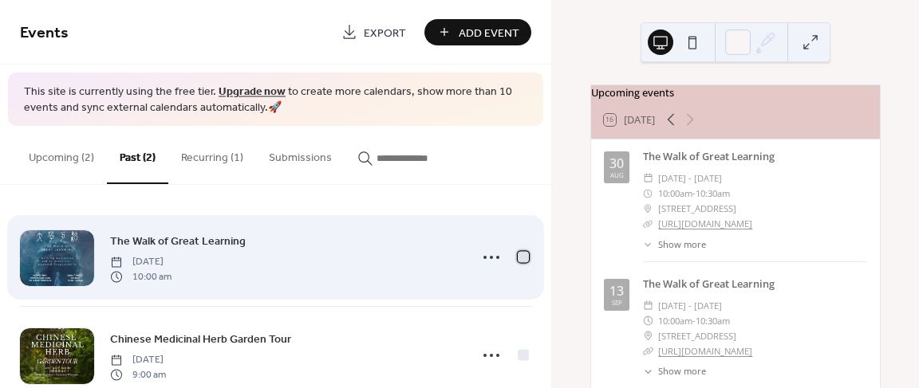
click at [518, 254] on div at bounding box center [523, 257] width 11 height 11
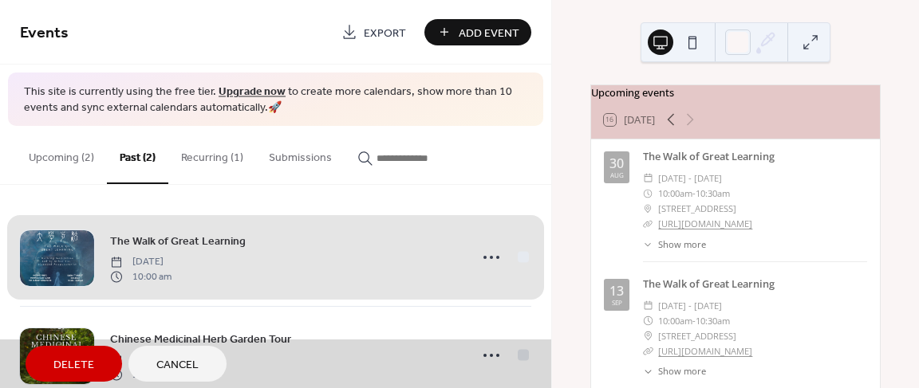
click at [89, 370] on span "Delete" at bounding box center [73, 365] width 41 height 17
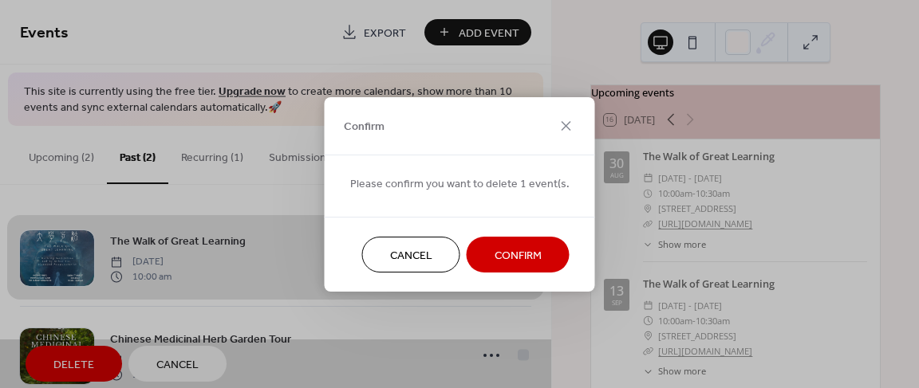
click at [528, 254] on span "Confirm" at bounding box center [518, 255] width 47 height 17
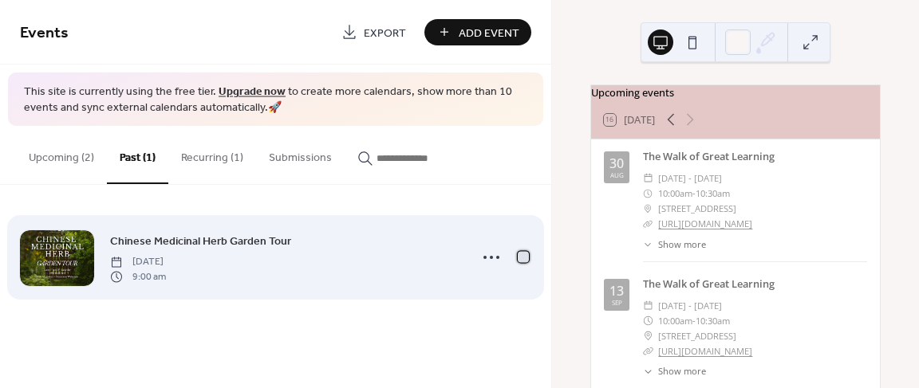
click at [523, 257] on div at bounding box center [523, 257] width 11 height 11
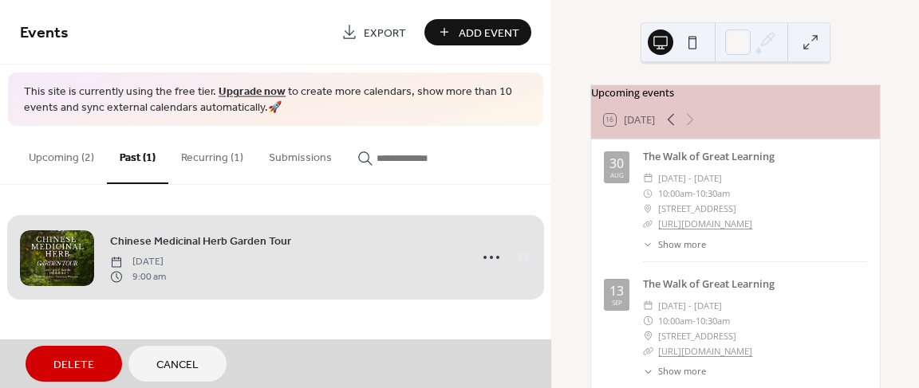
click at [76, 370] on span "Delete" at bounding box center [73, 365] width 41 height 17
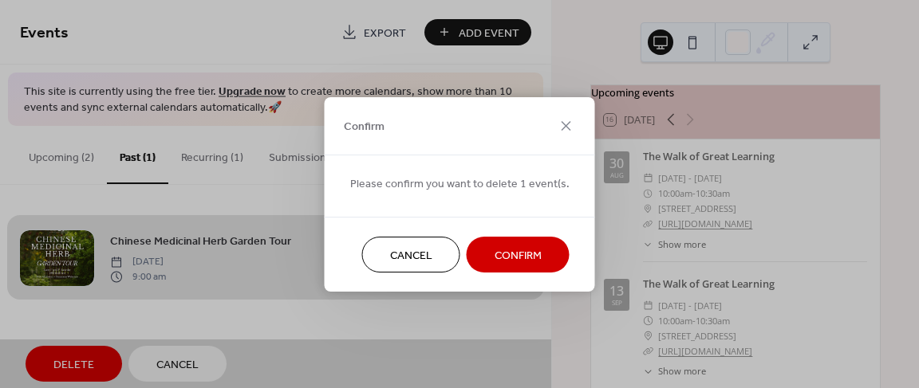
click at [525, 255] on span "Confirm" at bounding box center [518, 255] width 47 height 17
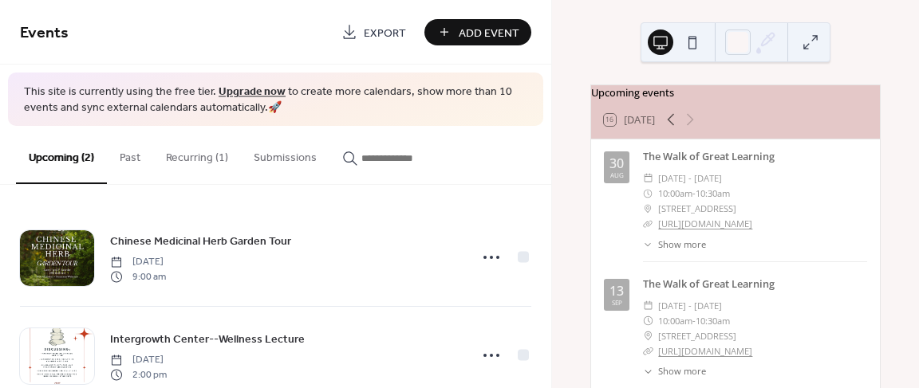
click at [207, 152] on button "Recurring (1)" at bounding box center [197, 154] width 88 height 57
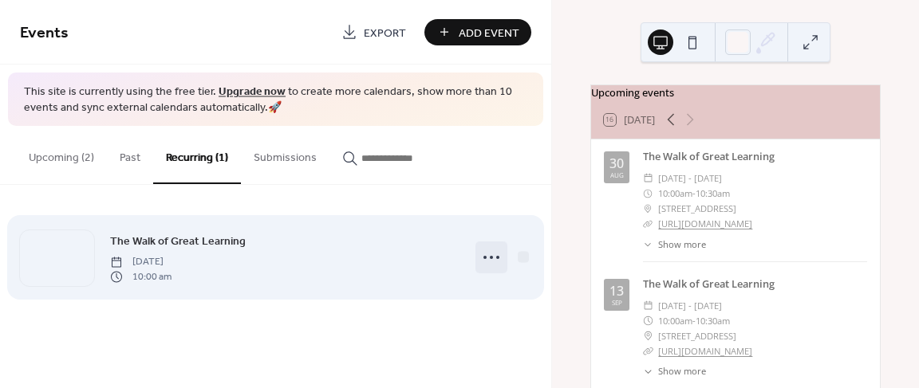
click at [495, 263] on icon at bounding box center [492, 258] width 26 height 26
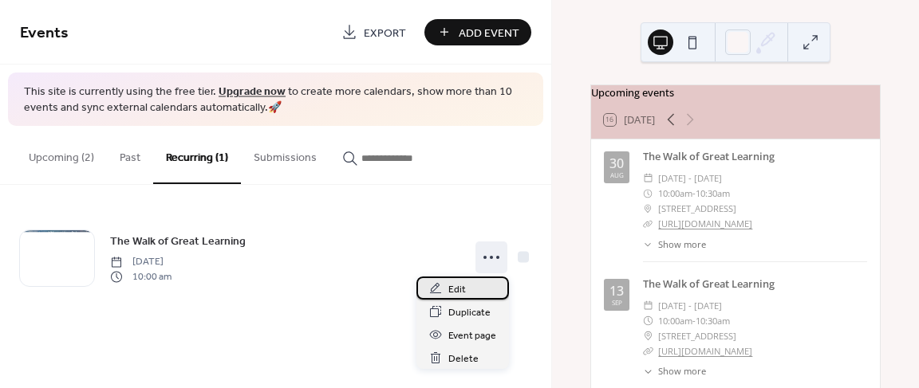
click at [455, 286] on span "Edit" at bounding box center [457, 290] width 18 height 17
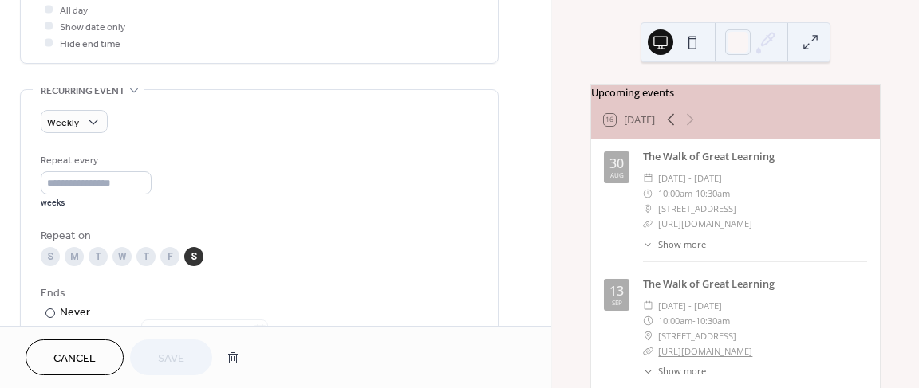
scroll to position [619, 0]
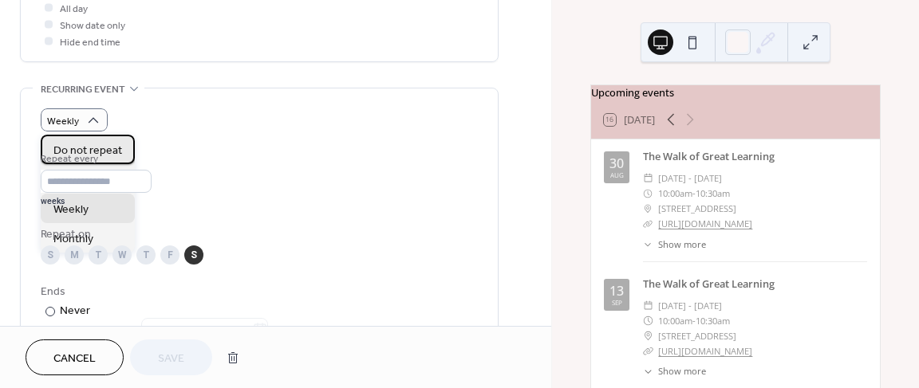
click at [98, 150] on span "Do not repeat" at bounding box center [87, 151] width 69 height 17
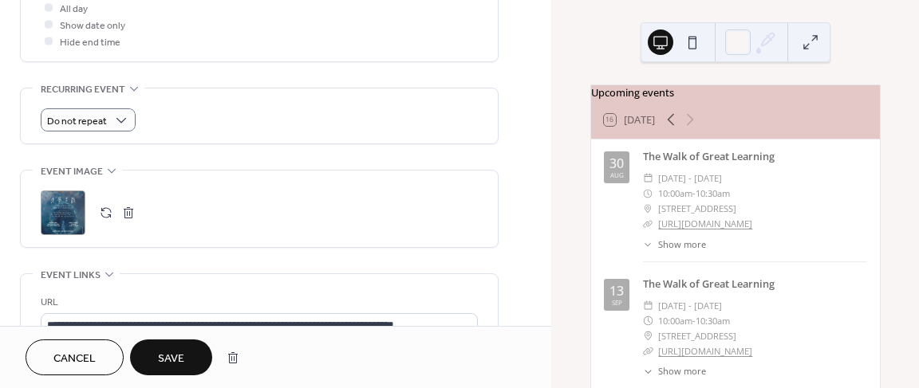
click at [176, 357] on span "Save" at bounding box center [171, 359] width 26 height 17
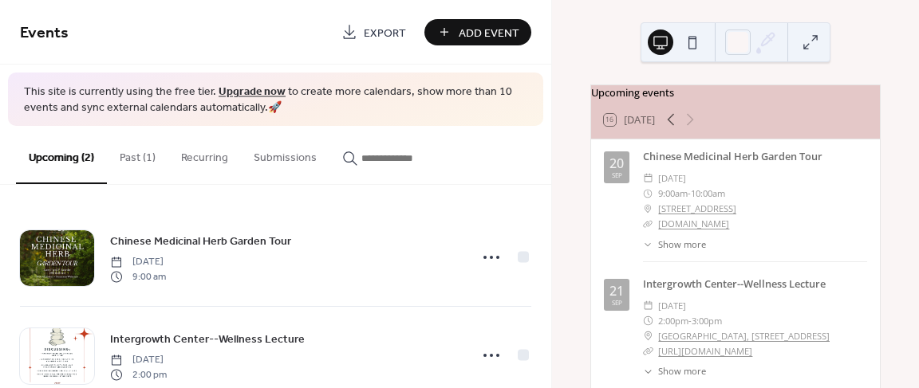
scroll to position [86, 0]
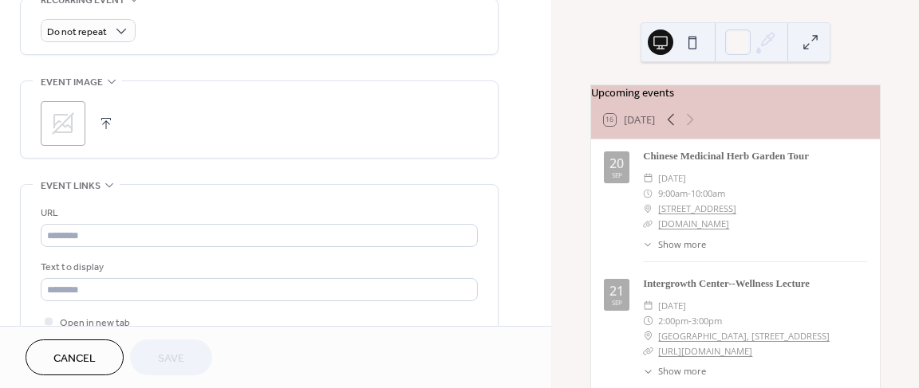
scroll to position [710, 0]
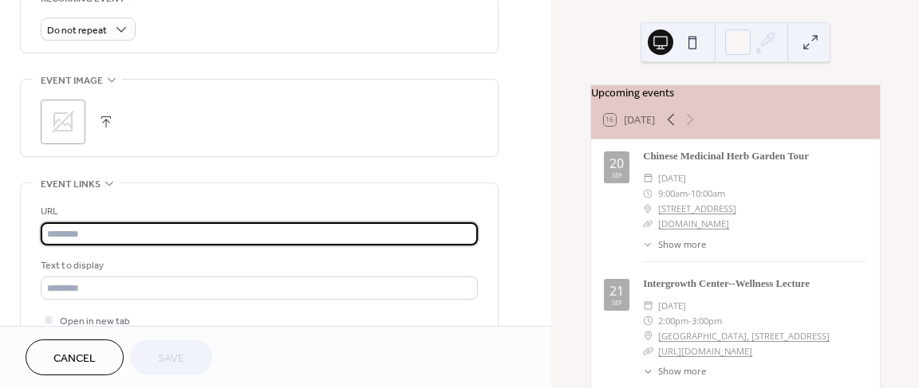
click at [275, 233] on input "text" at bounding box center [259, 234] width 437 height 23
paste input "**********"
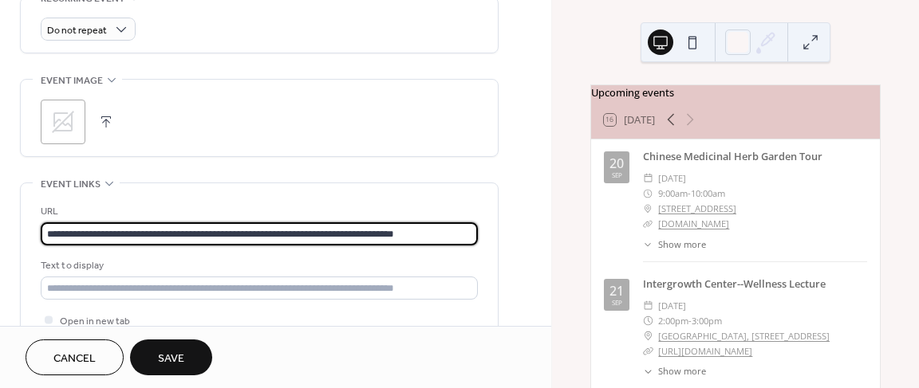
type input "**********"
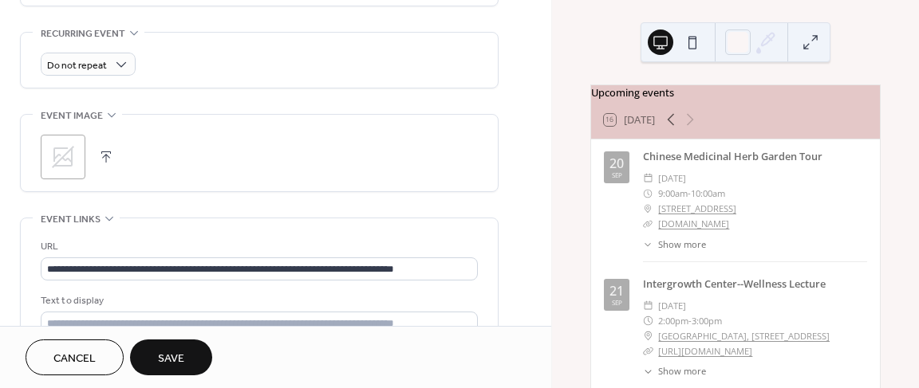
scroll to position [672, 0]
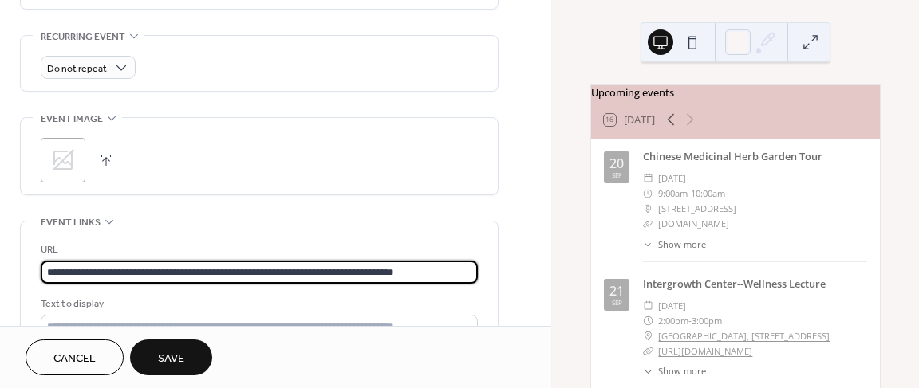
click at [456, 266] on input "**********" at bounding box center [259, 272] width 437 height 23
drag, startPoint x: 456, startPoint y: 266, endPoint x: 35, endPoint y: 274, distance: 421.2
click at [35, 274] on div "**********" at bounding box center [259, 300] width 477 height 157
